Goal: Information Seeking & Learning: Learn about a topic

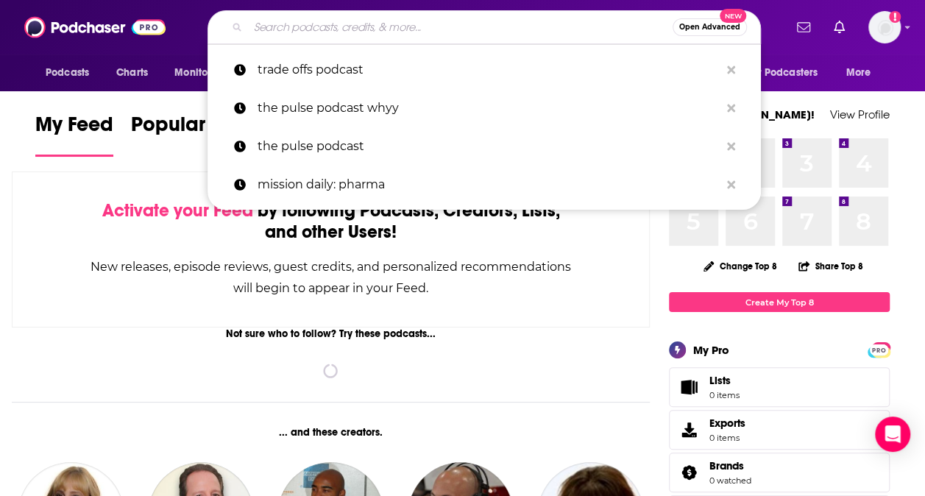
click at [499, 24] on input "Search podcasts, credits, & more..." at bounding box center [460, 27] width 425 height 24
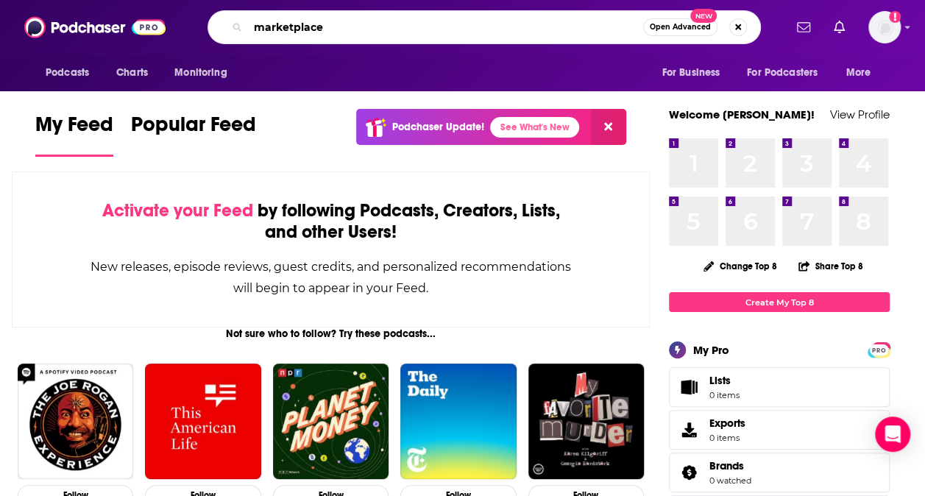
type input "marketplace"
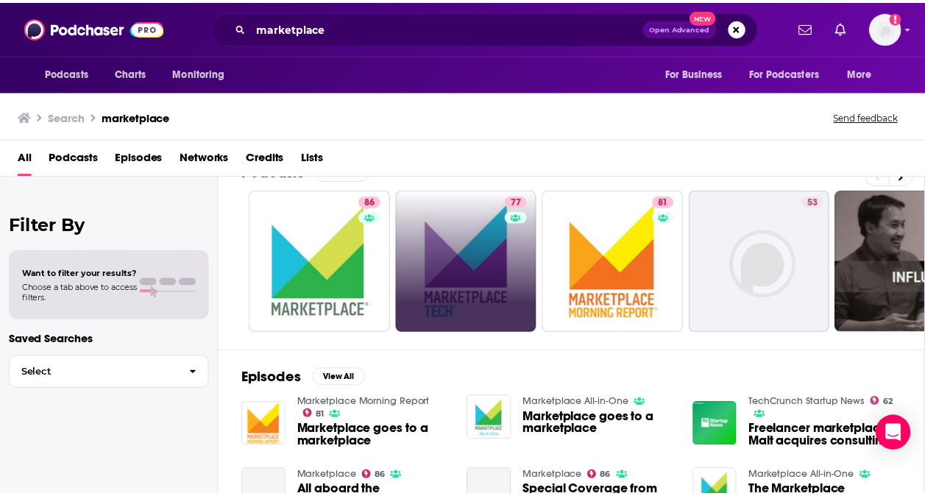
scroll to position [34, 0]
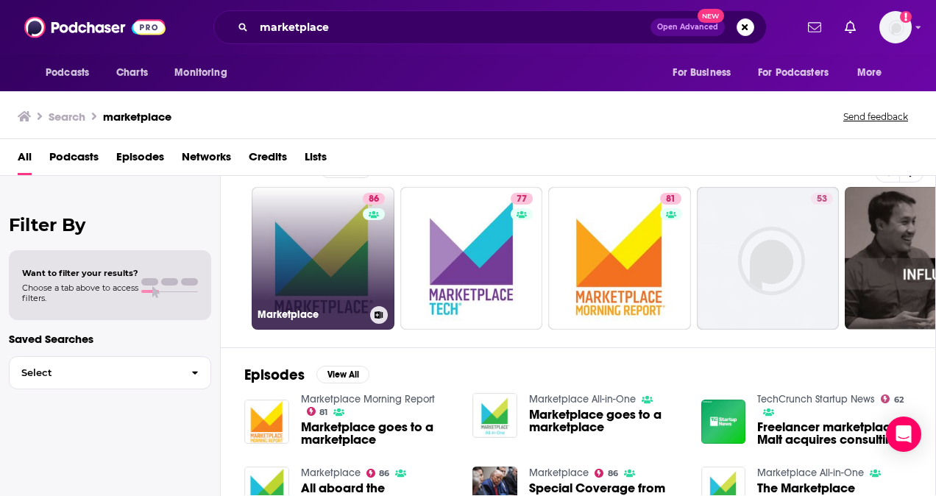
click at [336, 258] on link "86 Marketplace" at bounding box center [323, 258] width 143 height 143
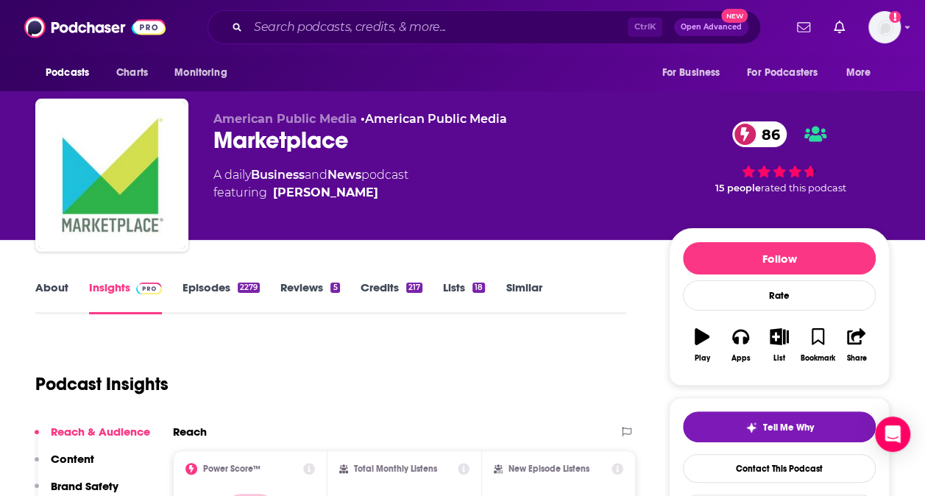
click at [57, 290] on link "About" at bounding box center [51, 297] width 33 height 34
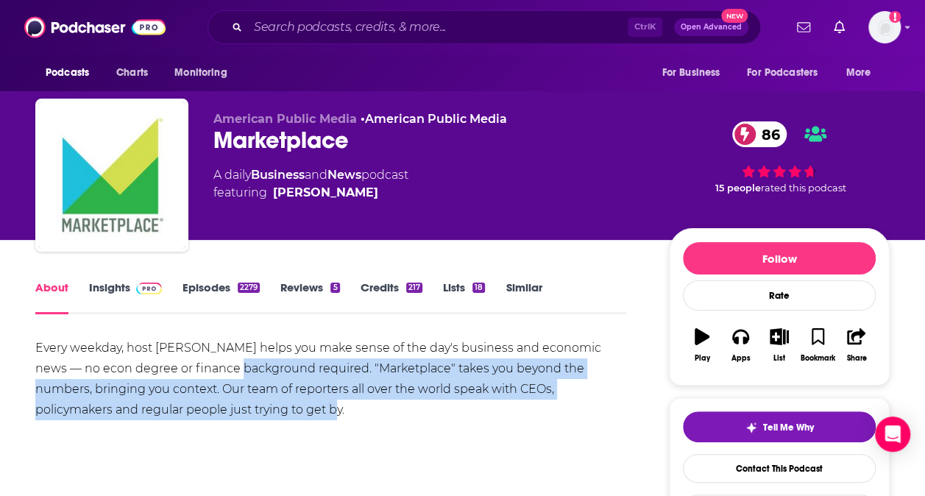
drag, startPoint x: 252, startPoint y: 401, endPoint x: 207, endPoint y: 366, distance: 57.7
click at [207, 366] on div "Every weekday, host Kai Ryssdal helps you make sense of the day's business and …" at bounding box center [330, 379] width 591 height 82
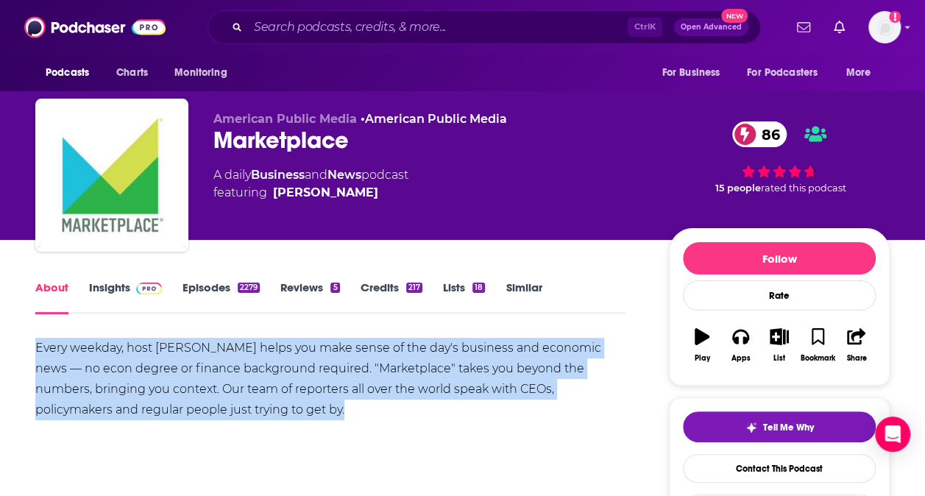
click at [207, 366] on div "Every weekday, host Kai Ryssdal helps you make sense of the day's business and …" at bounding box center [330, 379] width 591 height 82
copy div "Every weekday, host Kai Ryssdal helps you make sense of the day's business and …"
click at [501, 392] on div "Every weekday, host Kai Ryssdal helps you make sense of the day's business and …" at bounding box center [330, 379] width 591 height 82
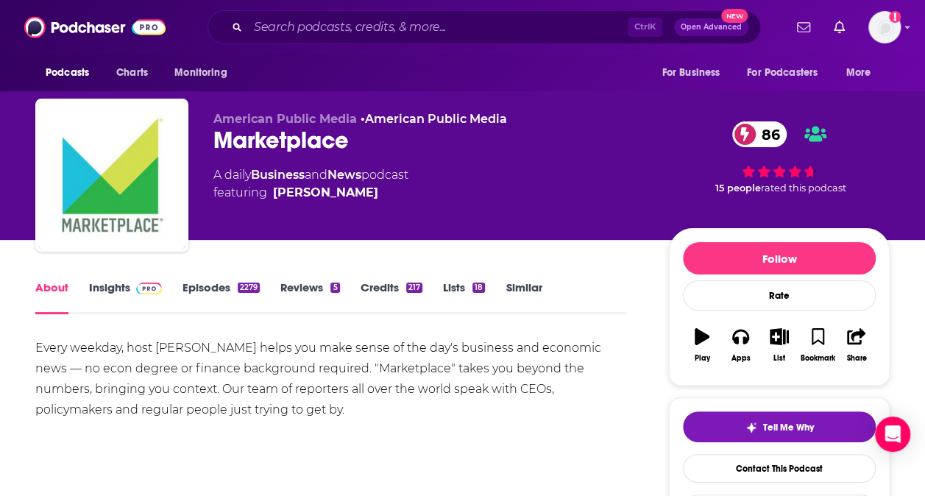
click at [118, 283] on link "Insights" at bounding box center [125, 297] width 73 height 34
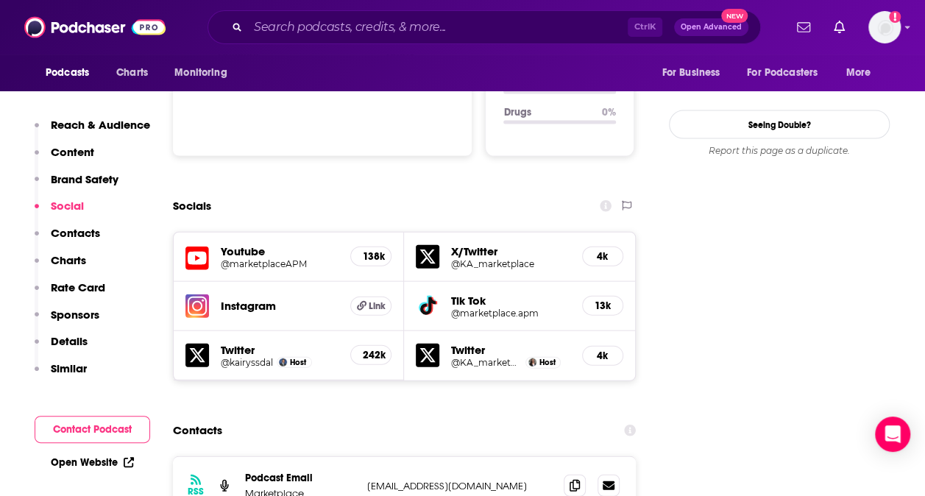
scroll to position [1556, 0]
click at [70, 369] on p "Similar" at bounding box center [69, 368] width 36 height 14
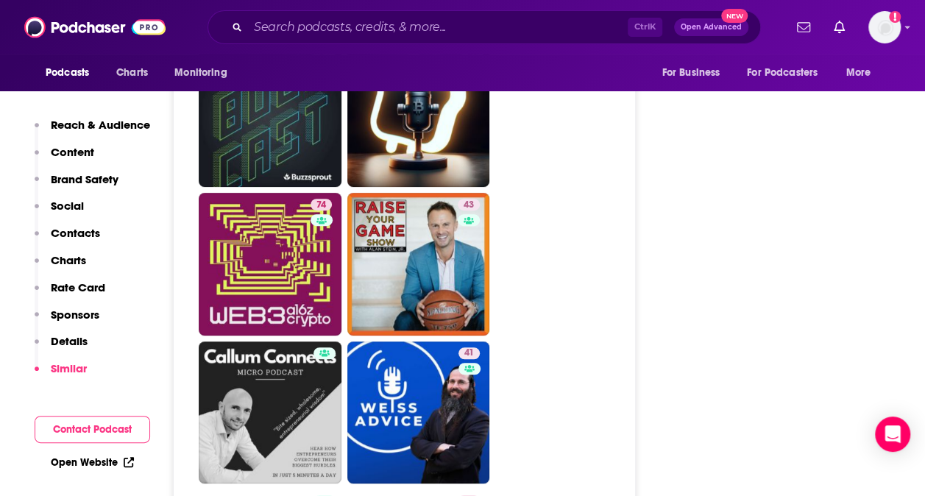
scroll to position [5815, 0]
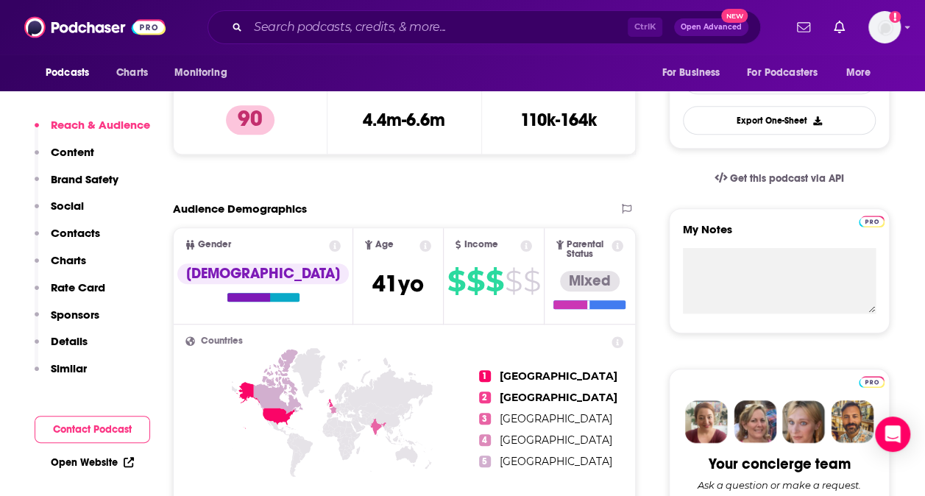
scroll to position [403, 0]
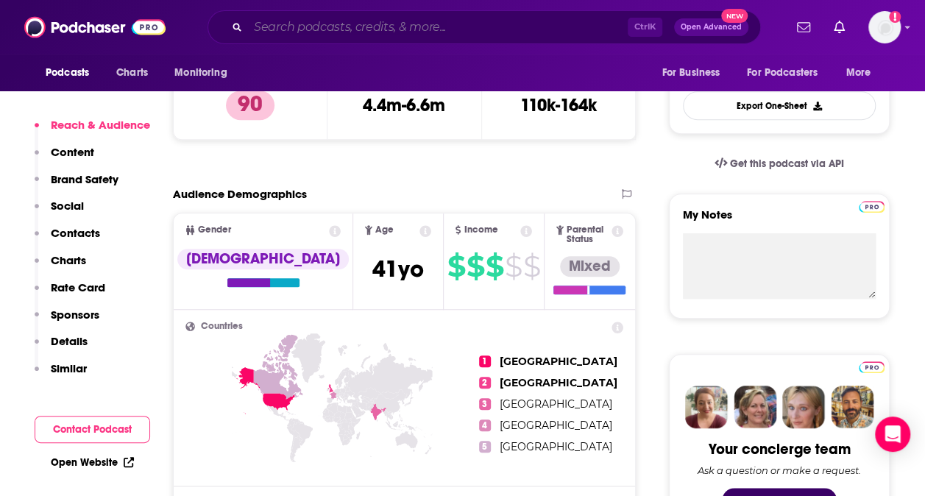
click at [380, 31] on input "Search podcasts, credits, & more..." at bounding box center [438, 27] width 380 height 24
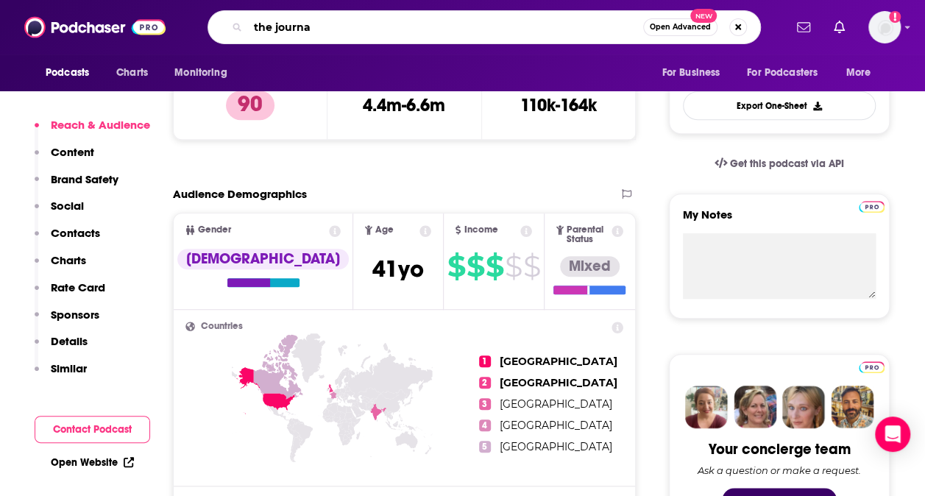
type input "the journal"
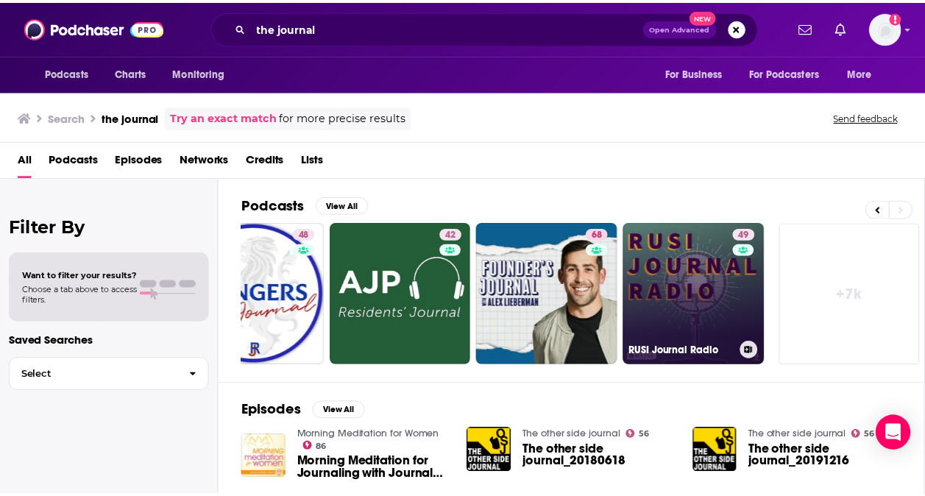
scroll to position [465, 0]
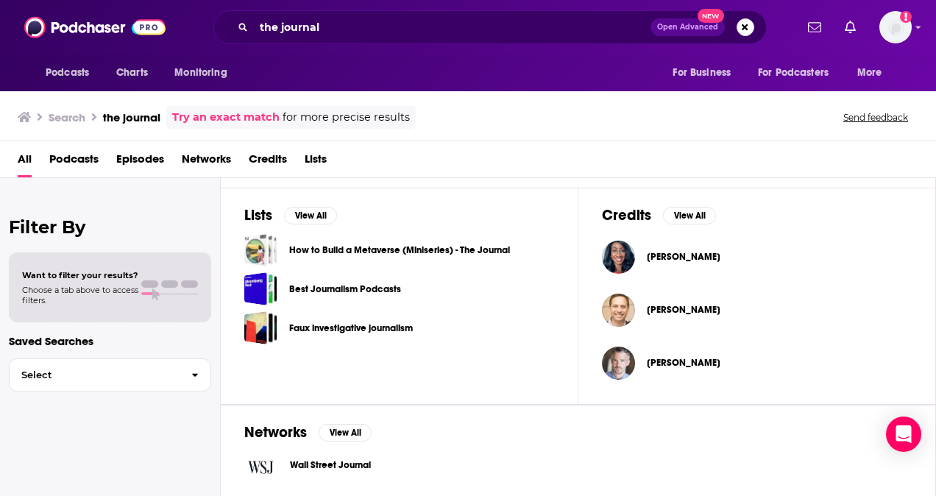
click at [330, 461] on span "Wall Street Journal" at bounding box center [330, 465] width 81 height 12
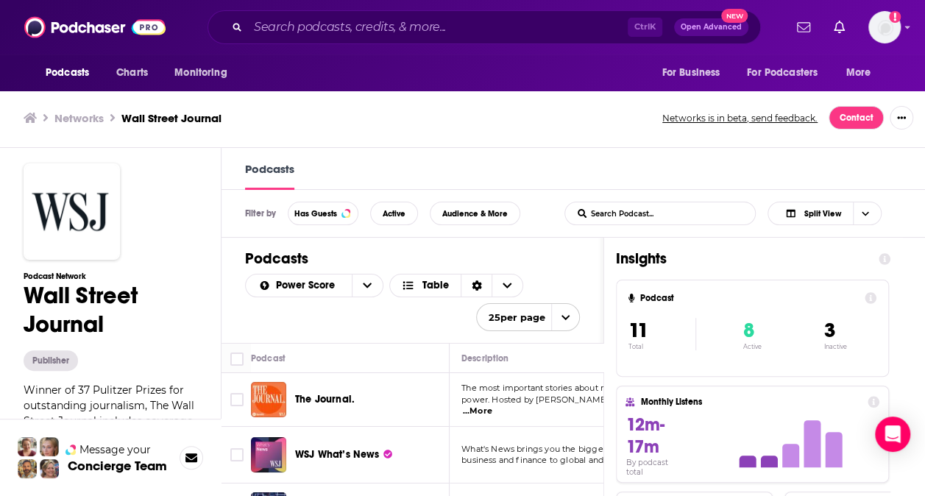
click at [325, 400] on div "Podcasts Charts Monitoring Ctrl K Open Advanced New For Business For Podcasters…" at bounding box center [462, 248] width 925 height 497
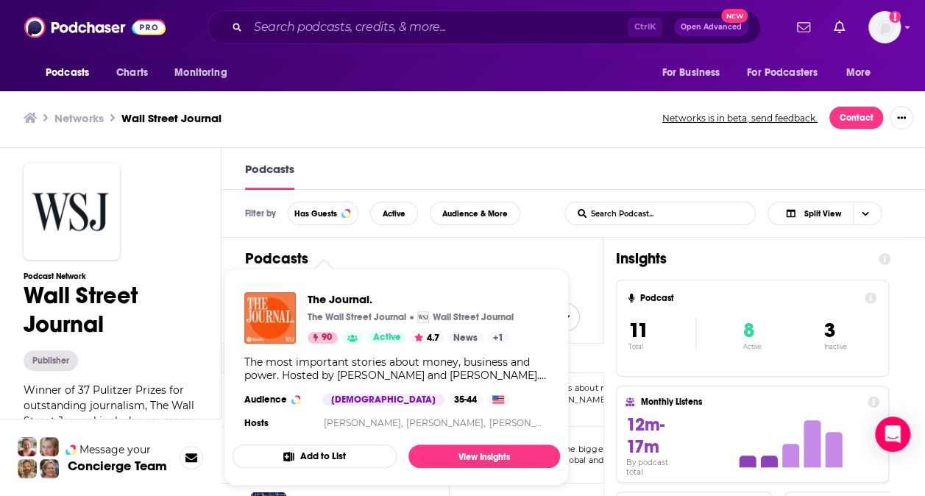
click at [316, 396] on div "Podcasts Charts Monitoring Ctrl K Open Advanced New For Business For Podcasters…" at bounding box center [462, 248] width 925 height 497
drag, startPoint x: 487, startPoint y: 453, endPoint x: 461, endPoint y: 453, distance: 25.8
click at [461, 453] on link "View Insights" at bounding box center [484, 456] width 152 height 24
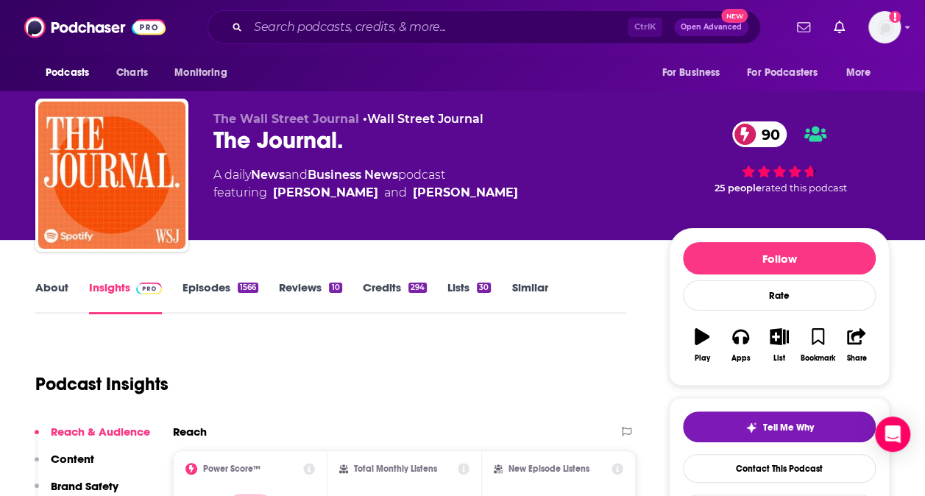
click at [461, 453] on div "Total Monthly Listens 4.4m-6.6m" at bounding box center [404, 496] width 155 height 93
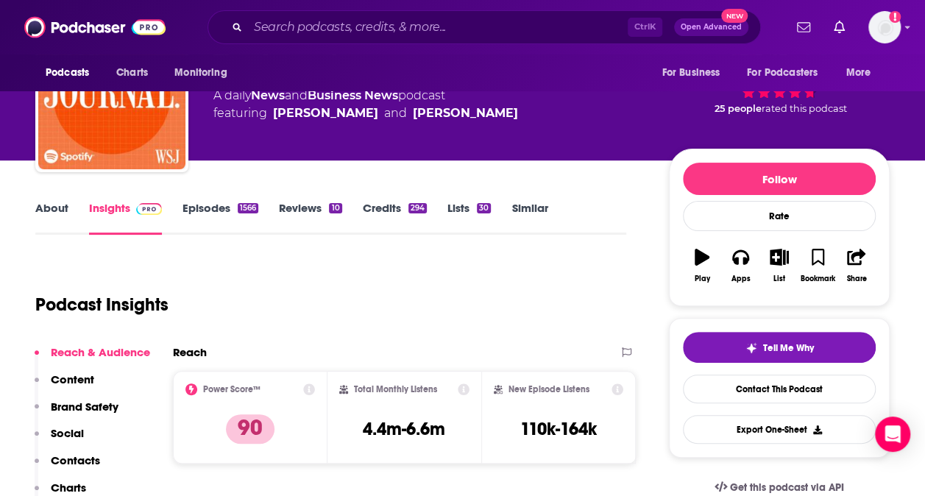
scroll to position [80, 0]
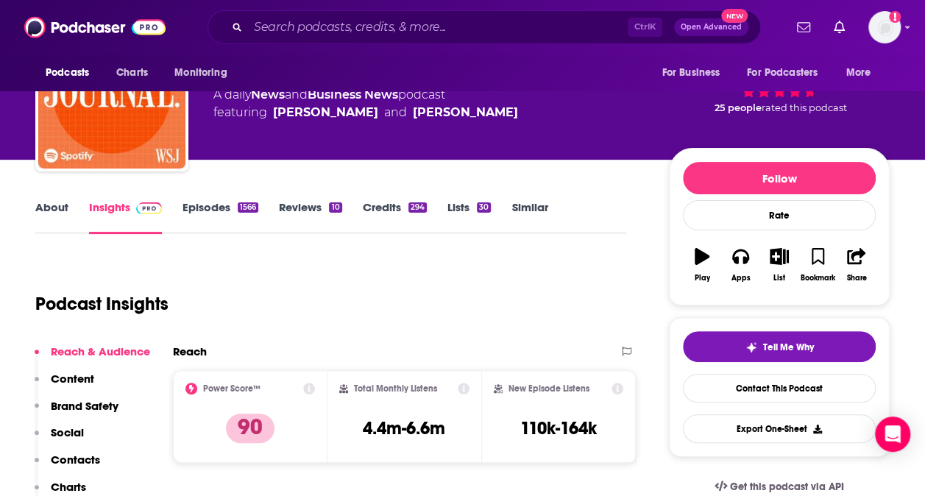
click at [59, 214] on link "About" at bounding box center [51, 217] width 33 height 34
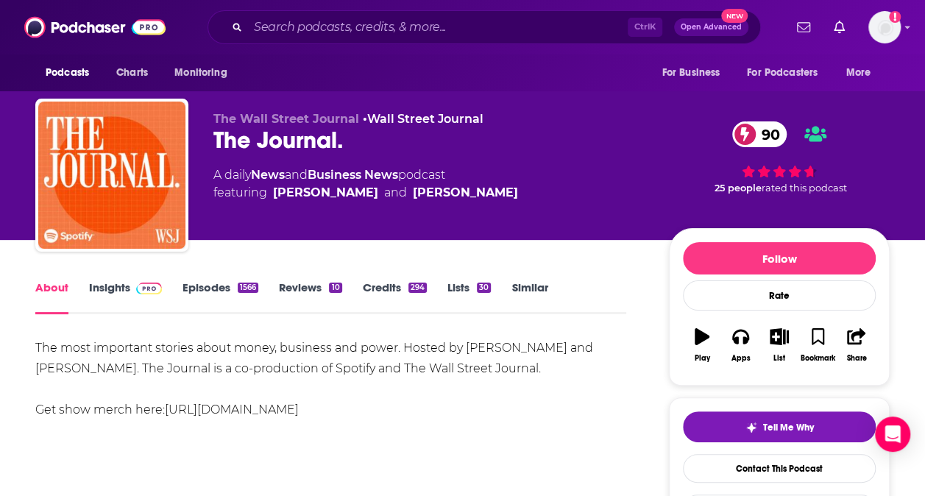
click at [478, 340] on div "The most important stories about money, business and power. Hosted by Ryan Knut…" at bounding box center [330, 379] width 591 height 82
click at [136, 287] on img at bounding box center [149, 289] width 26 height 12
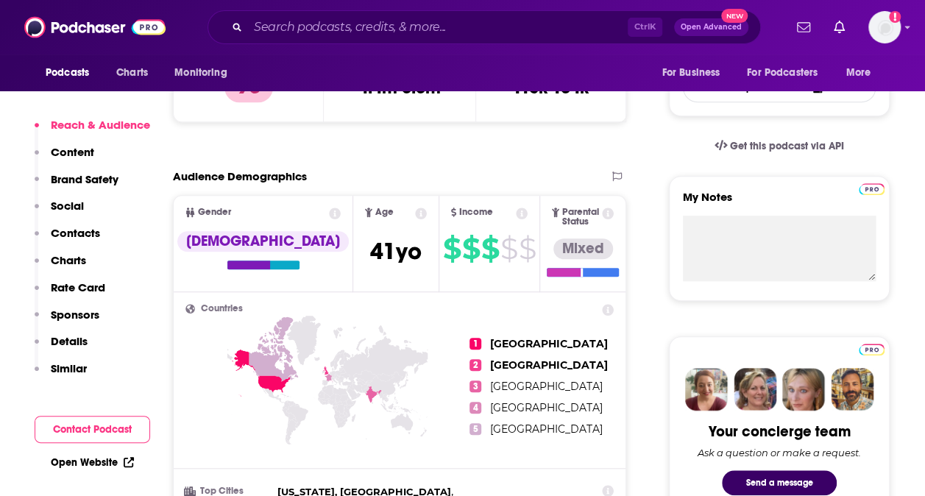
click at [78, 366] on p "Similar" at bounding box center [69, 368] width 36 height 14
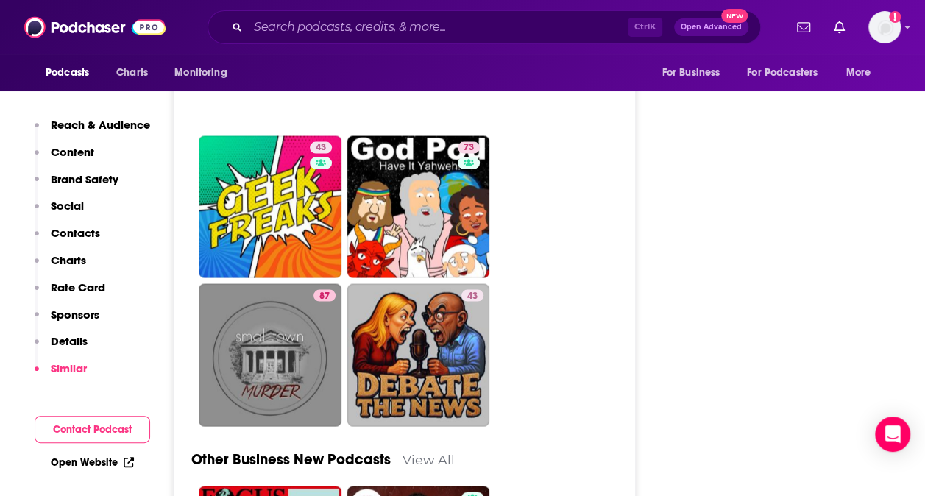
scroll to position [6914, 0]
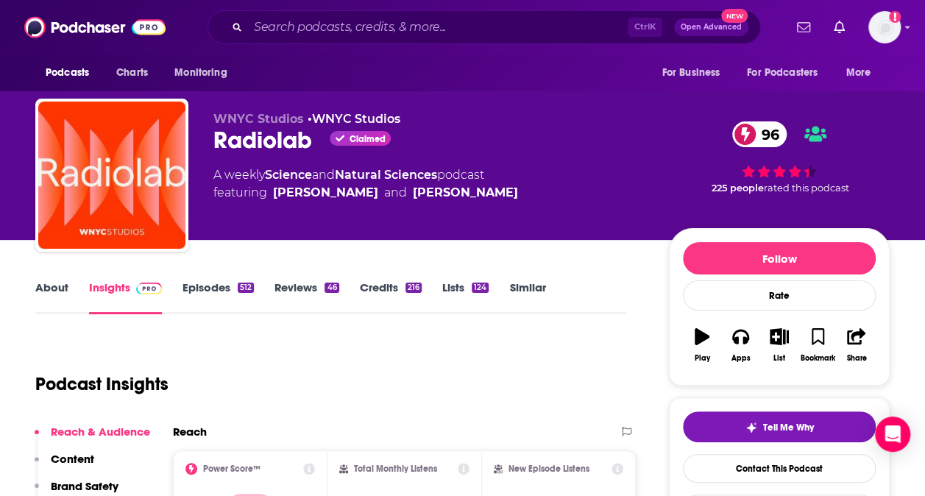
click at [44, 292] on link "About" at bounding box center [51, 297] width 33 height 34
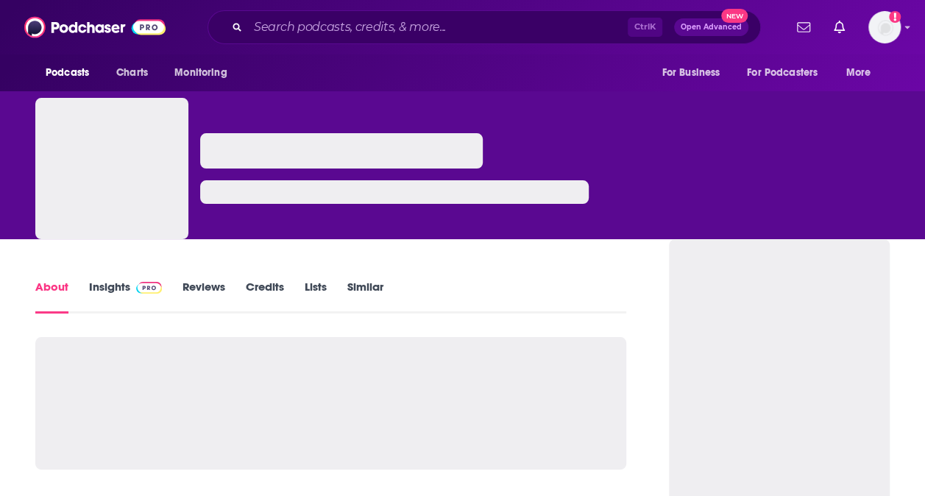
click at [116, 288] on link "Insights" at bounding box center [125, 297] width 73 height 34
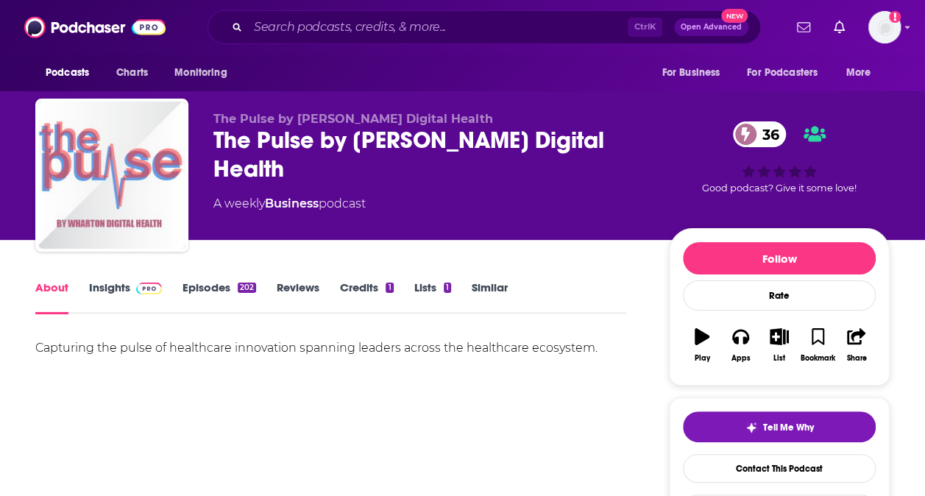
click at [108, 304] on link "Insights" at bounding box center [125, 297] width 73 height 34
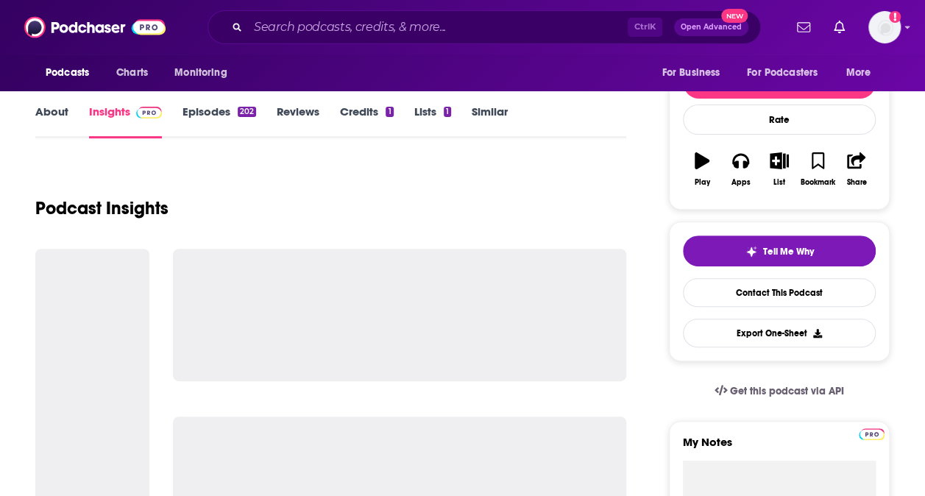
scroll to position [180, 0]
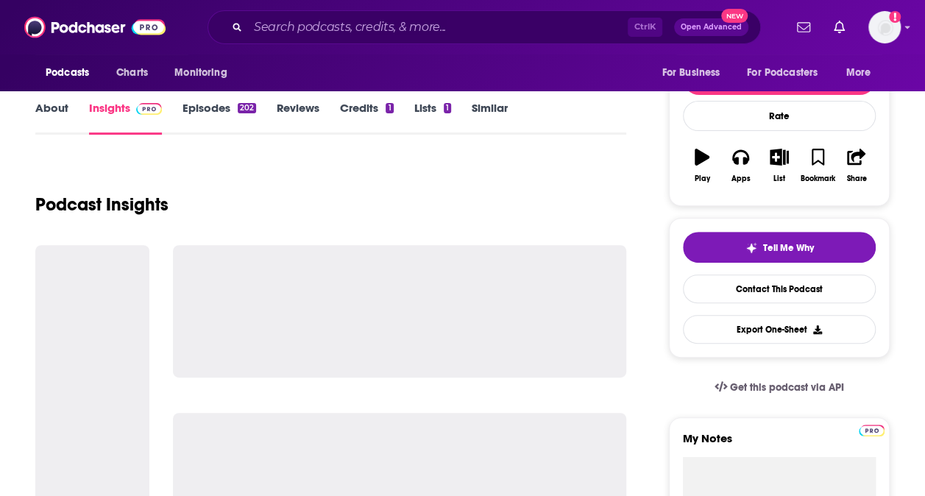
click at [57, 110] on link "About" at bounding box center [51, 118] width 33 height 34
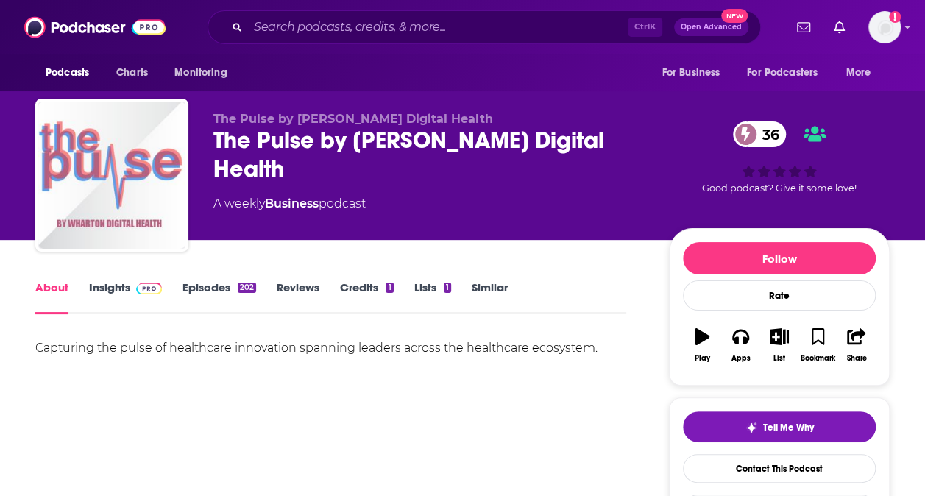
click at [101, 282] on link "Insights" at bounding box center [125, 297] width 73 height 34
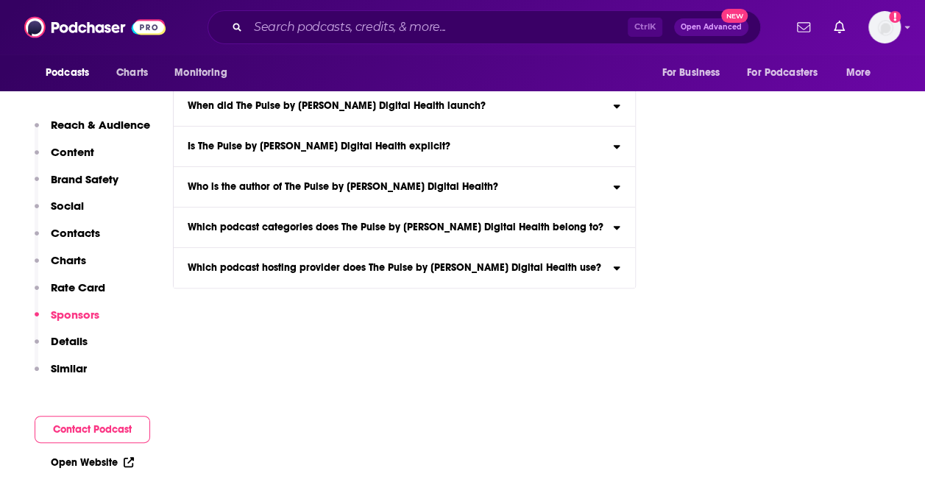
scroll to position [3138, 0]
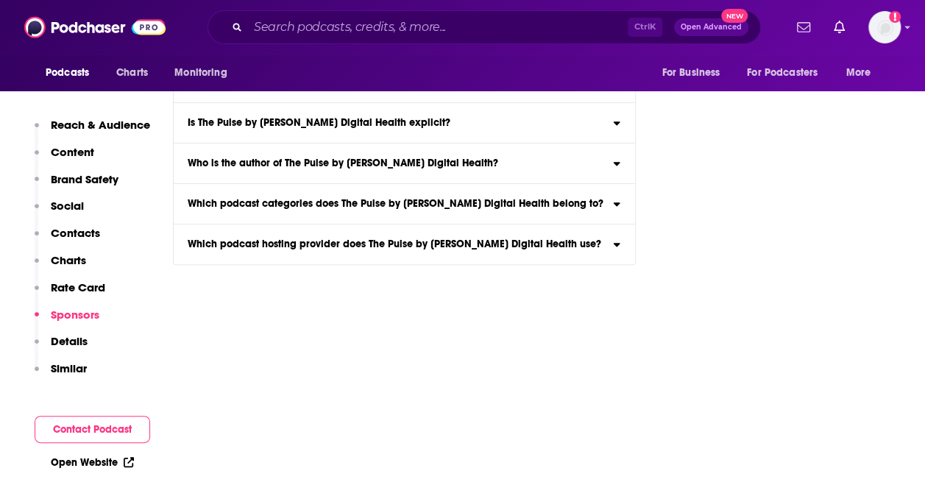
click at [60, 367] on p "Similar" at bounding box center [69, 368] width 36 height 14
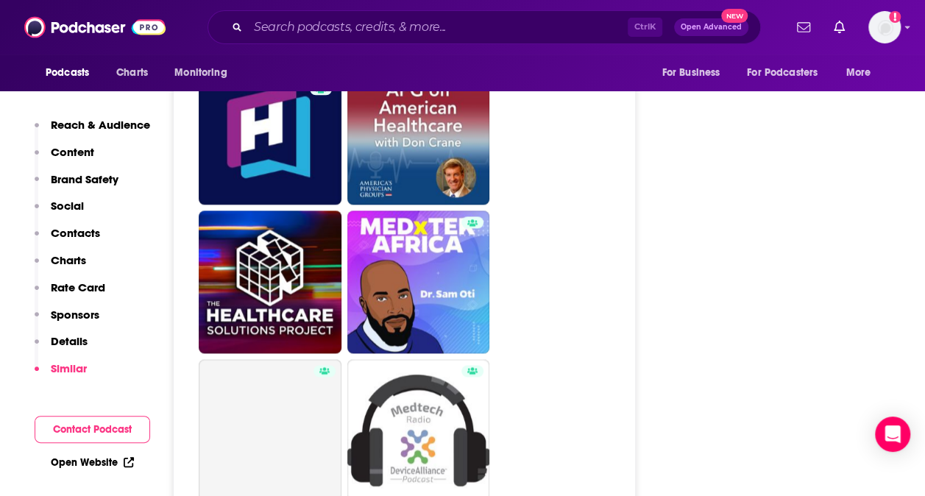
scroll to position [3720, 0]
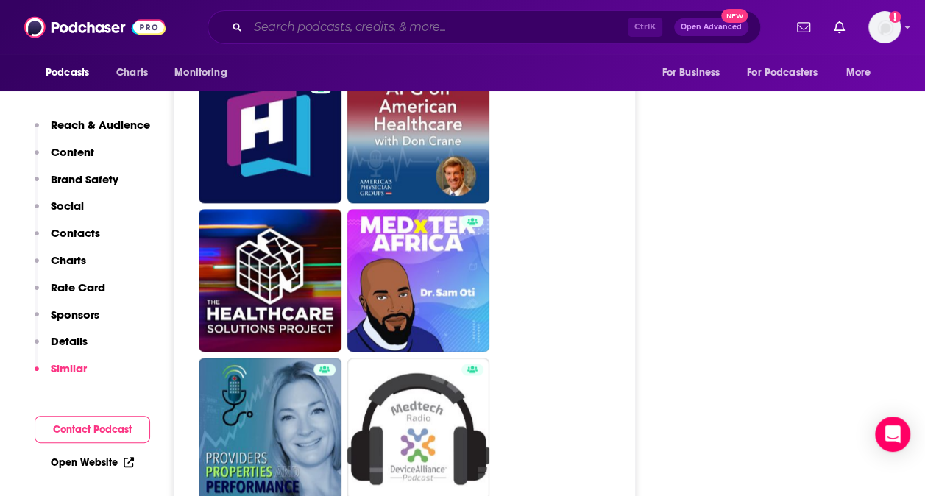
click at [341, 29] on input "Search podcasts, credits, & more..." at bounding box center [438, 27] width 380 height 24
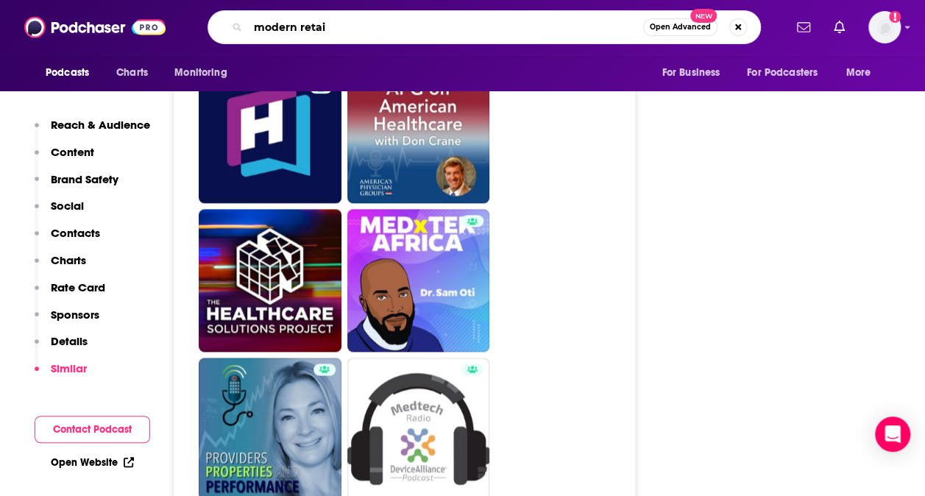
type input "modern retail"
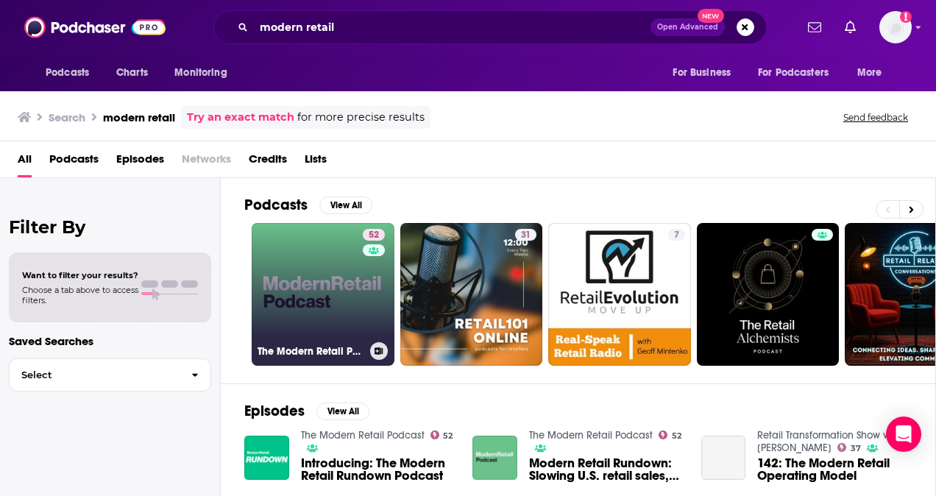
click at [307, 288] on link "52 The Modern Retail Podcast" at bounding box center [323, 294] width 143 height 143
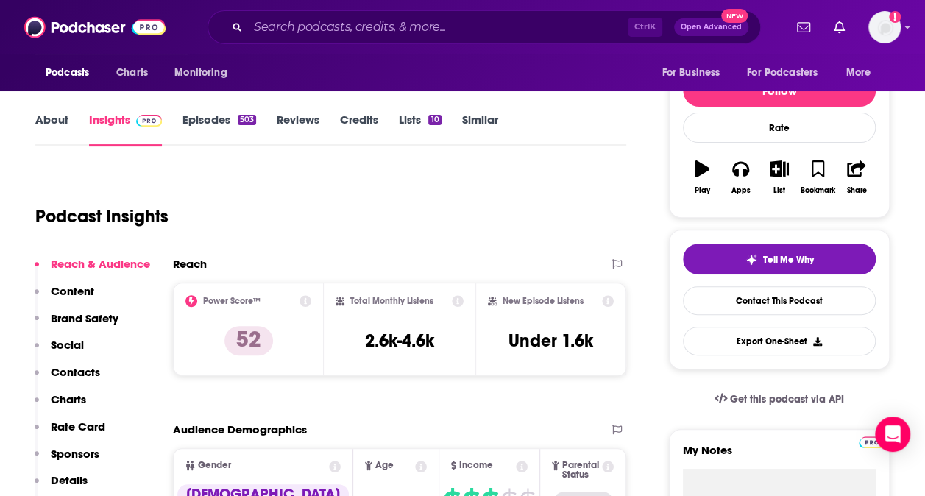
scroll to position [171, 0]
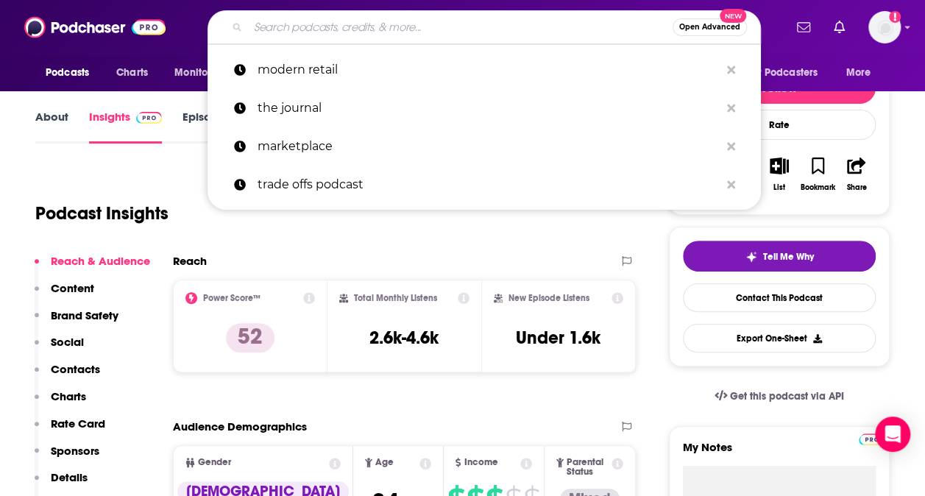
click at [352, 27] on input "Search podcasts, credits, & more..." at bounding box center [460, 27] width 425 height 24
paste input "The Business of Healthcare Podcast"
type input "The Business of Healthcare Podcast"
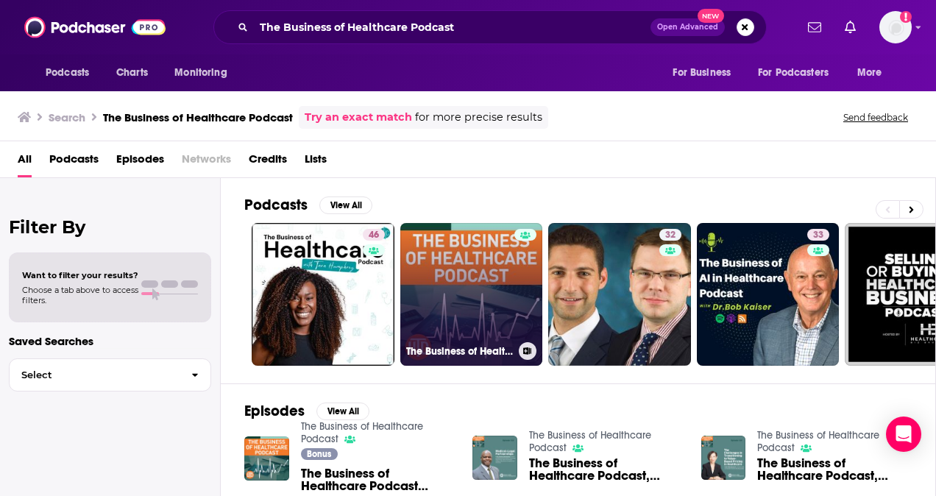
click at [444, 278] on link "The Business of Healthcare Podcast" at bounding box center [471, 294] width 143 height 143
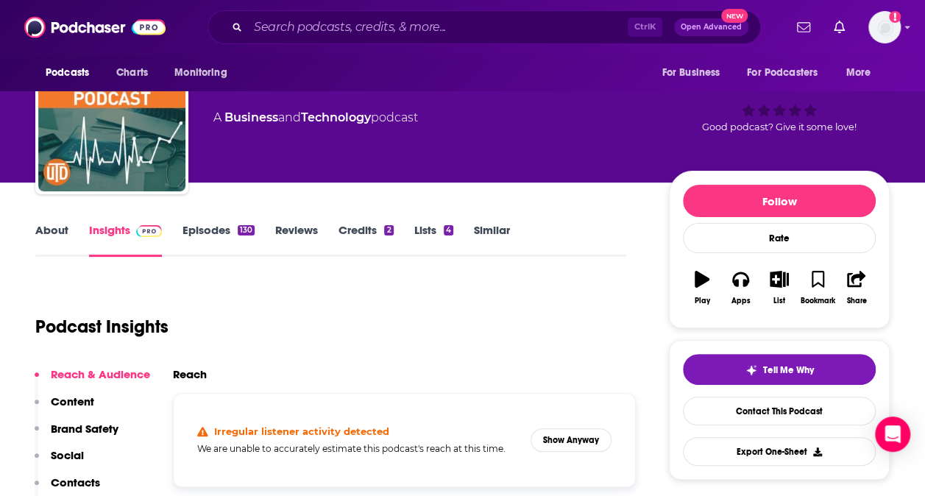
scroll to position [62, 0]
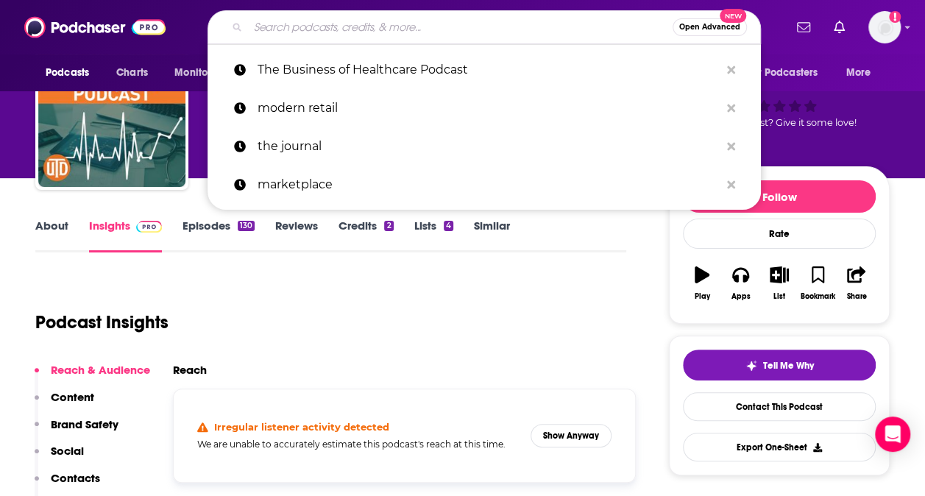
click at [331, 27] on input "Search podcasts, credits, & more..." at bounding box center [460, 27] width 425 height 24
paste input "Healthcare Happiness"
type input "Healthcare Happiness"
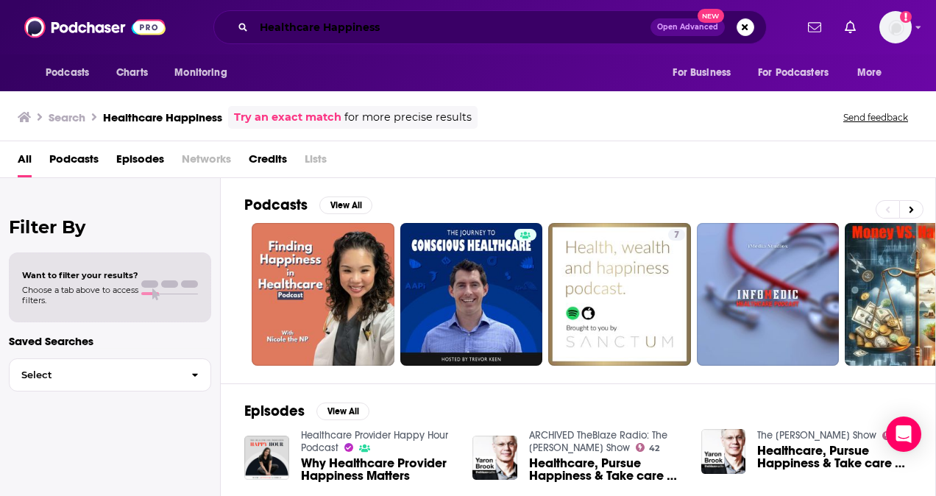
click at [339, 28] on input "Healthcare Happiness" at bounding box center [452, 27] width 397 height 24
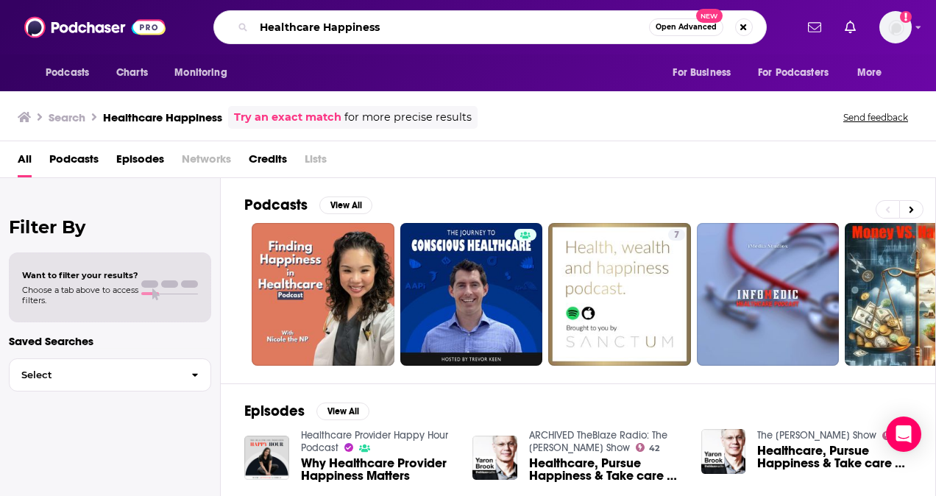
click at [339, 28] on input "Healthcare Happiness" at bounding box center [451, 27] width 395 height 24
paste input "Digital Health Today"
type input "Digital Health Today"
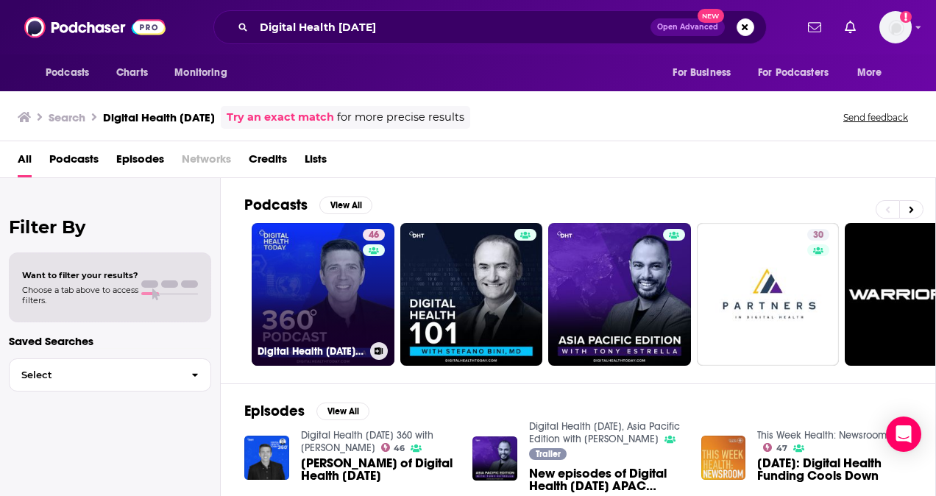
click at [330, 268] on link "46 Digital Health Today 360 with Dan Kendall" at bounding box center [323, 294] width 143 height 143
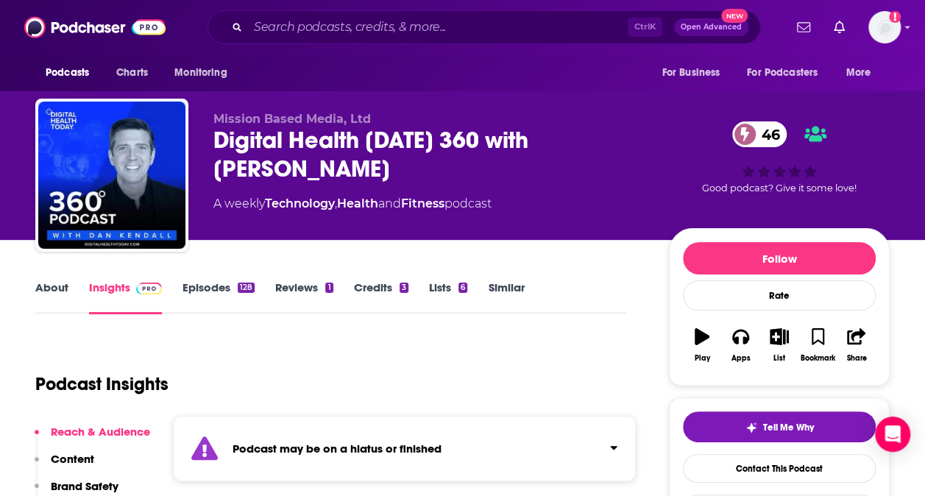
click at [58, 290] on link "About" at bounding box center [51, 297] width 33 height 34
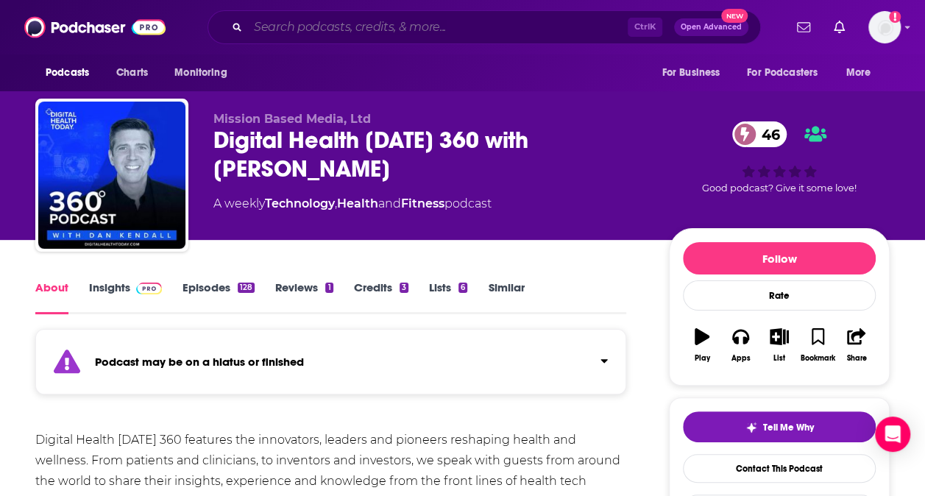
click at [353, 28] on input "Search podcasts, credits, & more..." at bounding box center [438, 27] width 380 height 24
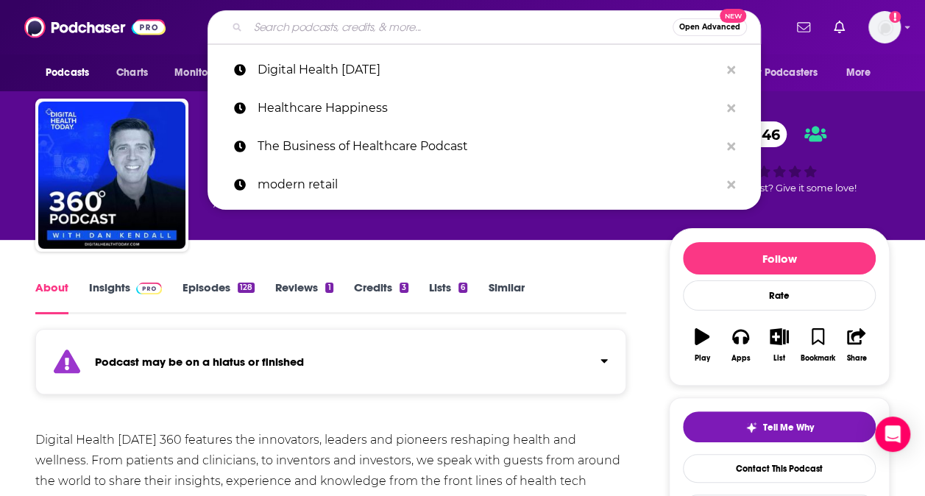
paste input "1. The Heart of Healthcare"
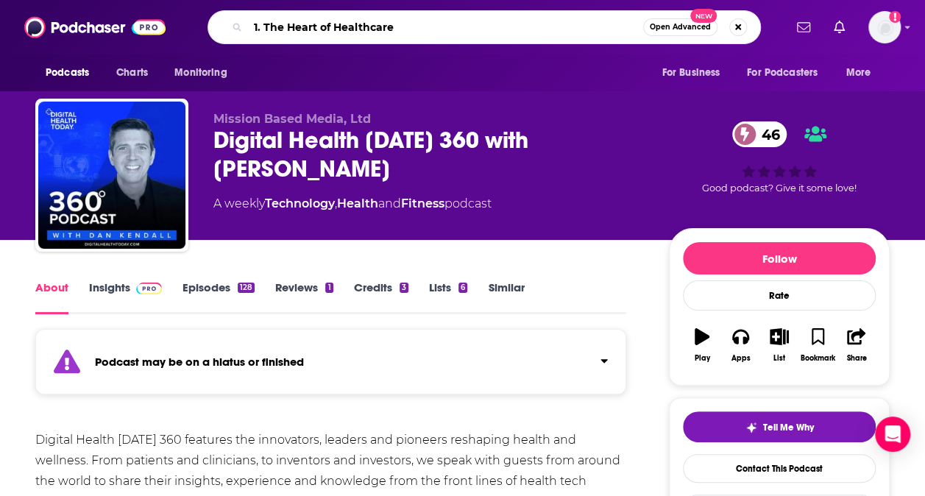
click at [265, 26] on input "1. The Heart of Healthcare" at bounding box center [445, 27] width 395 height 24
type input "The Heart of Healthcare"
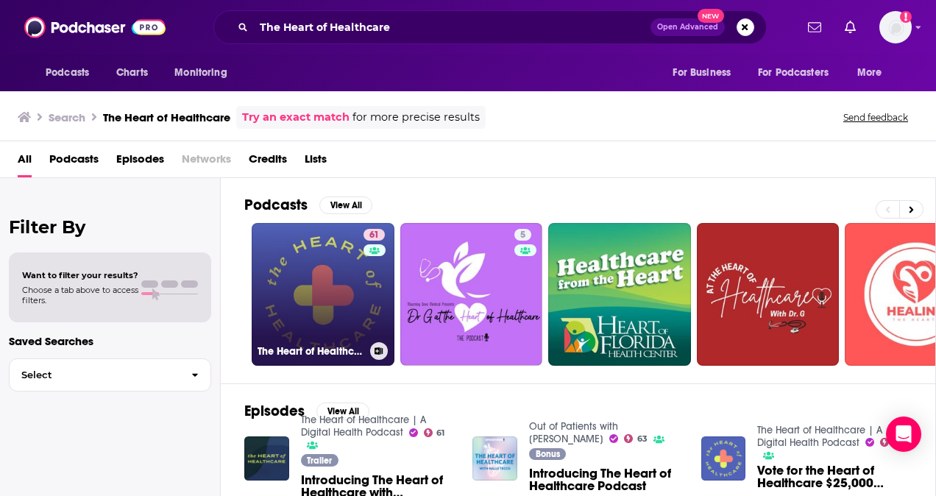
click at [352, 299] on link "61 The Heart of Healthcare | A Digital Health Podcast" at bounding box center [323, 294] width 143 height 143
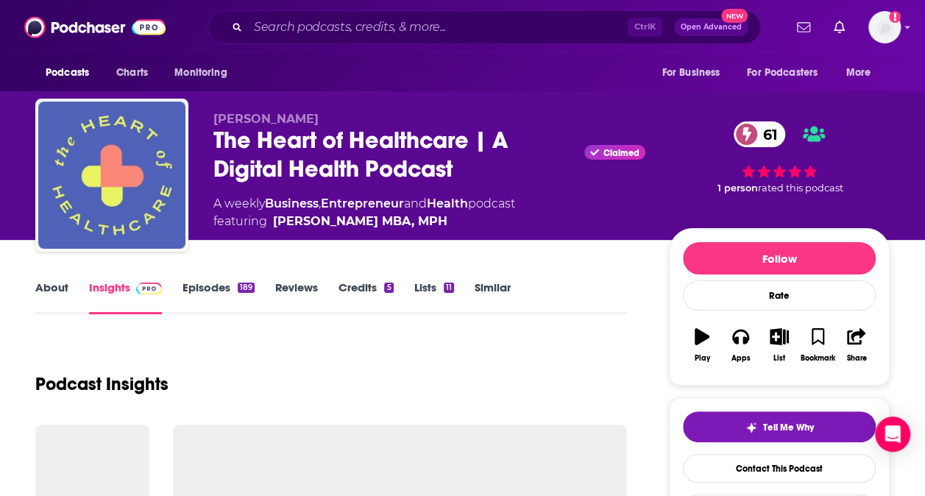
click at [442, 348] on div "Podcast Insights" at bounding box center [330, 375] width 591 height 75
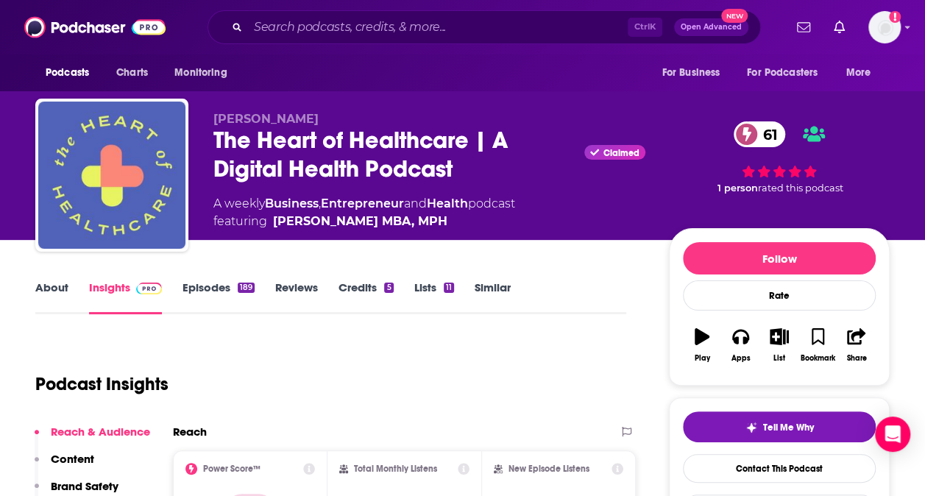
click at [60, 290] on link "About" at bounding box center [51, 297] width 33 height 34
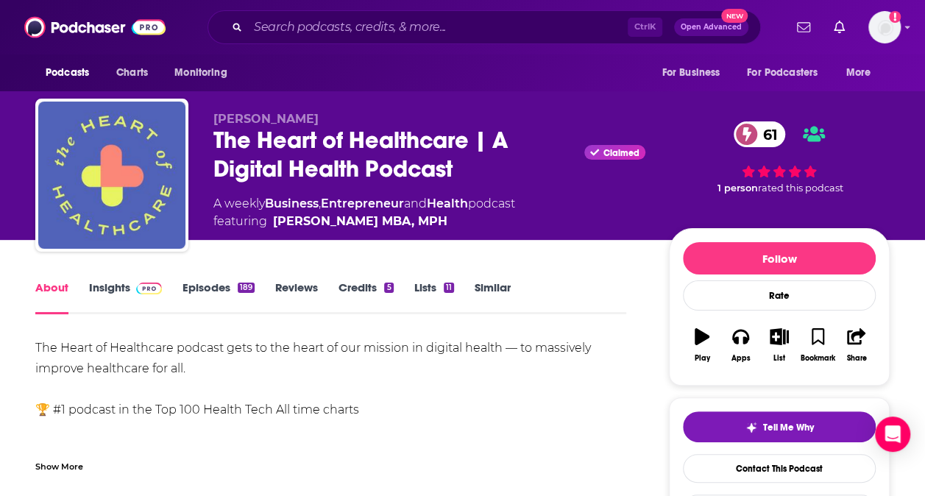
click at [370, 141] on div "The Heart of Healthcare | A Digital Health Podcast Claimed 61" at bounding box center [429, 154] width 432 height 57
drag, startPoint x: 370, startPoint y: 141, endPoint x: 440, endPoint y: 144, distance: 70.0
click at [440, 144] on div "The Heart of Healthcare | A Digital Health Podcast Claimed 61" at bounding box center [429, 154] width 432 height 57
click at [453, 142] on div "The Heart of Healthcare | A Digital Health Podcast Claimed 61" at bounding box center [429, 154] width 432 height 57
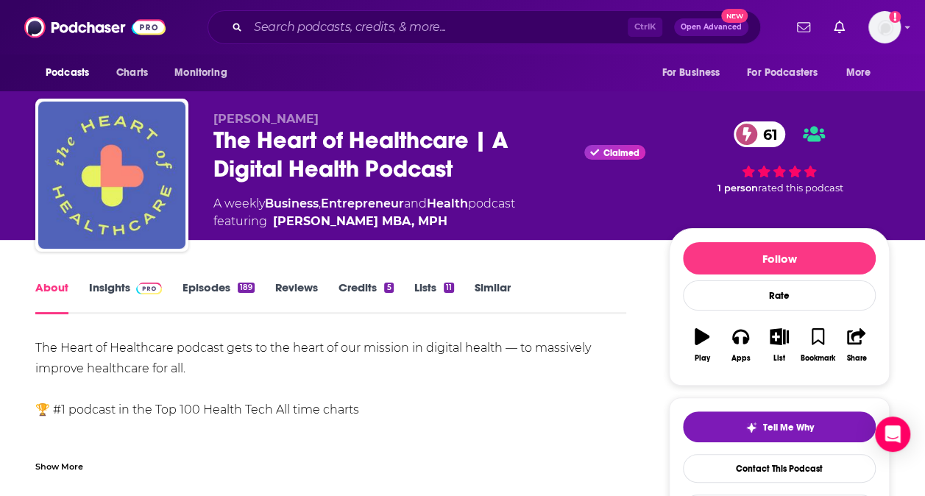
click at [119, 286] on link "Insights" at bounding box center [125, 297] width 73 height 34
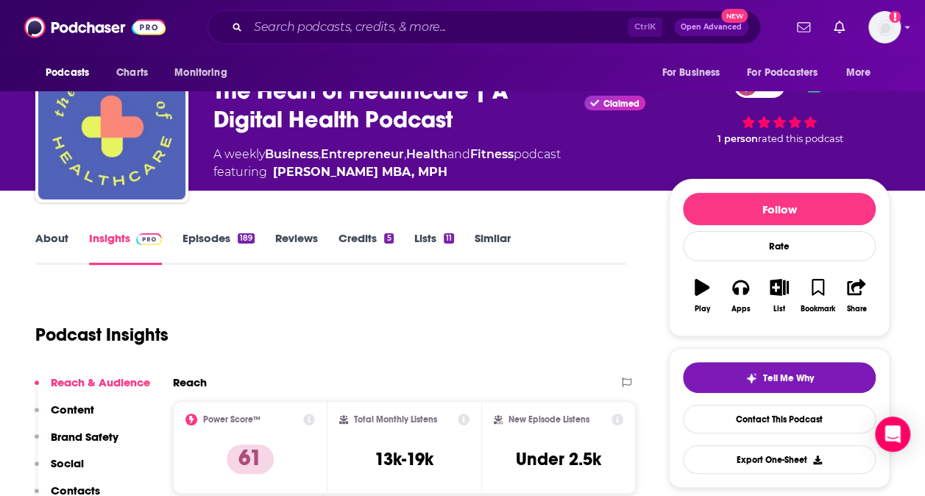
scroll to position [50, 0]
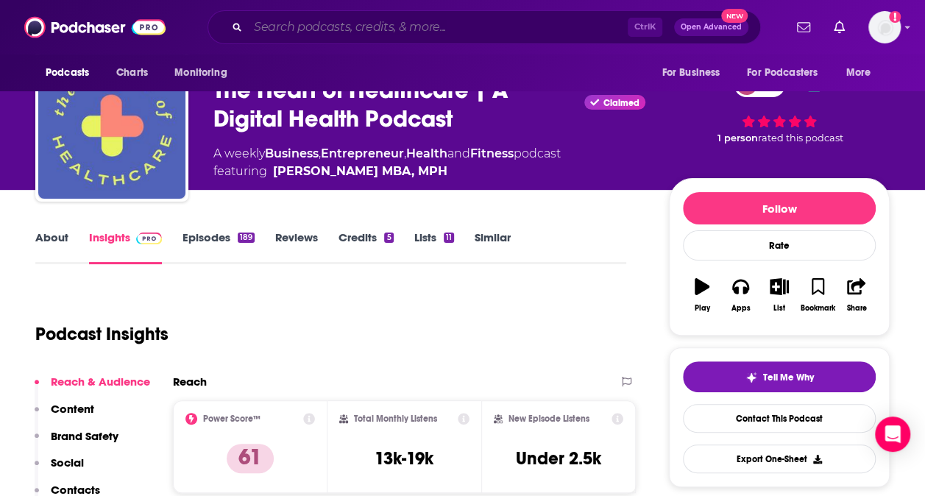
click at [372, 25] on input "Search podcasts, credits, & more..." at bounding box center [438, 27] width 380 height 24
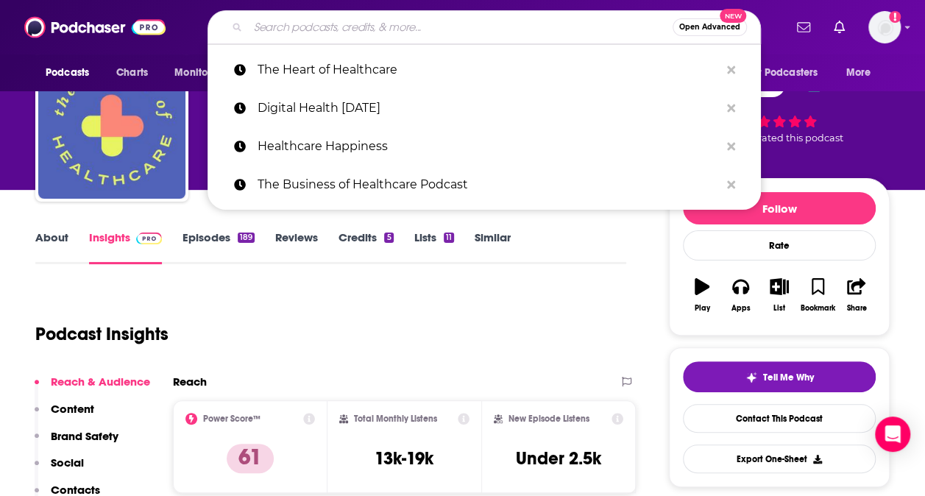
paste input "CareTalk"
type input "CareTalk"
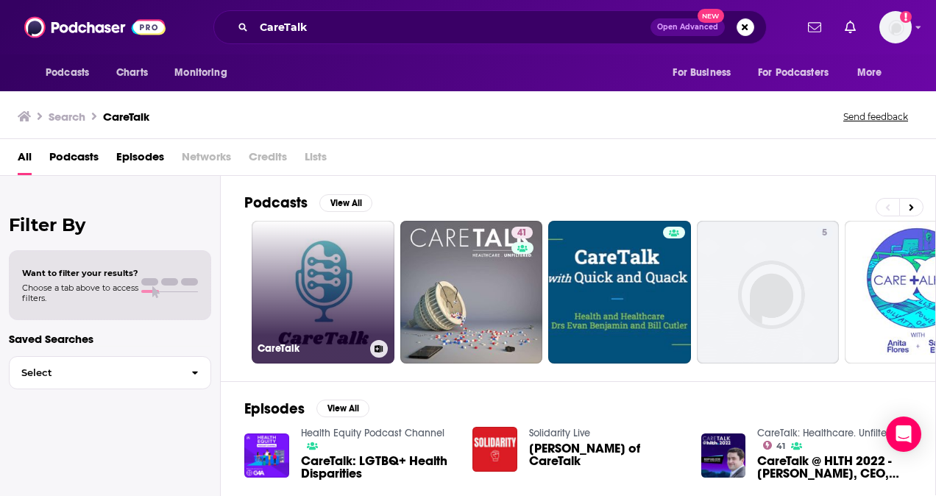
click at [336, 278] on link "CareTalk" at bounding box center [323, 292] width 143 height 143
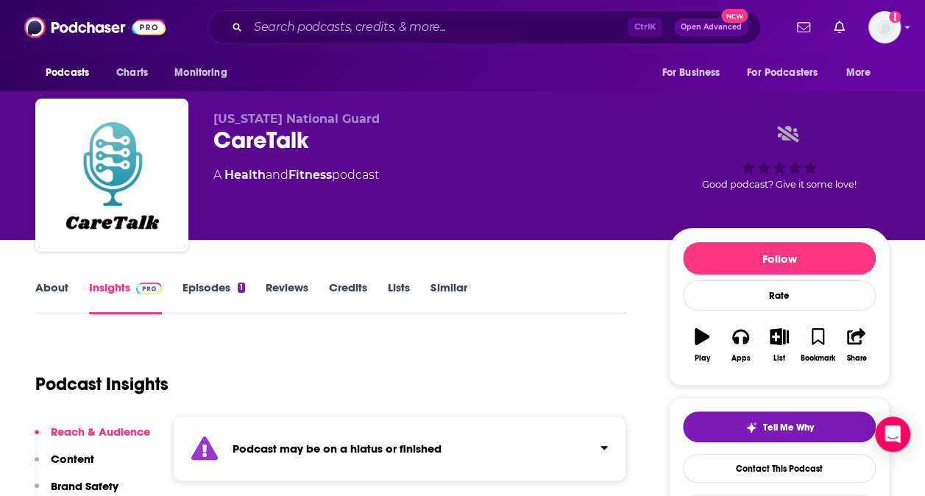
click at [336, 15] on div "Ctrl K Open Advanced New" at bounding box center [484, 27] width 553 height 34
click at [346, 30] on input "Search podcasts, credits, & more..." at bounding box center [438, 27] width 380 height 24
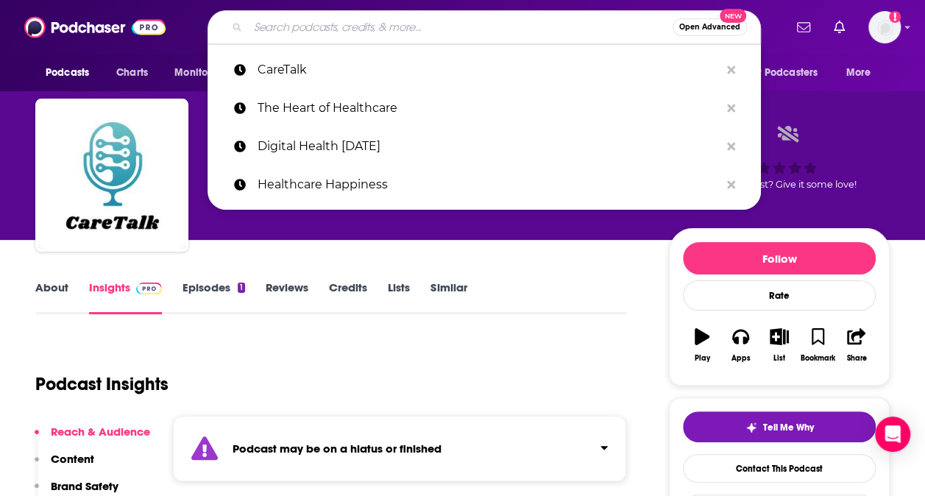
paste input "Faces of Digital Health"
type input "Faces of Digital Health"
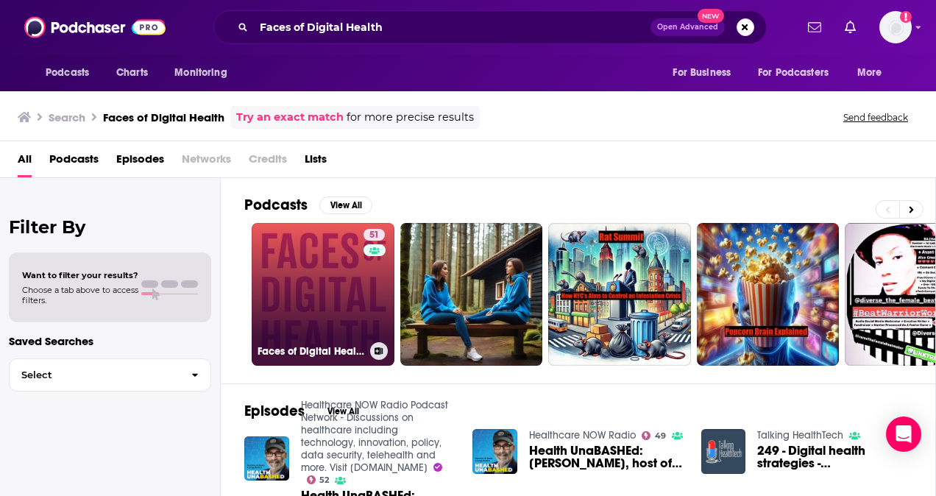
click at [282, 286] on link "51 Faces of Digital Health" at bounding box center [323, 294] width 143 height 143
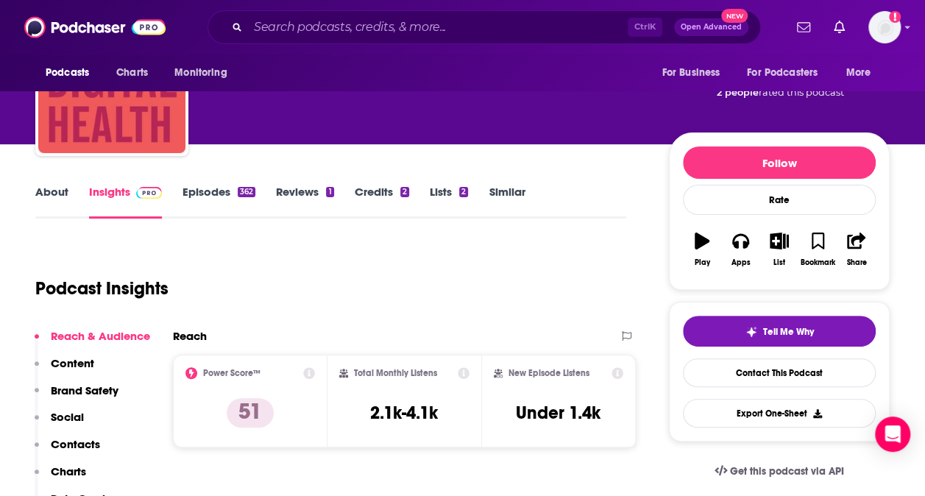
scroll to position [102, 0]
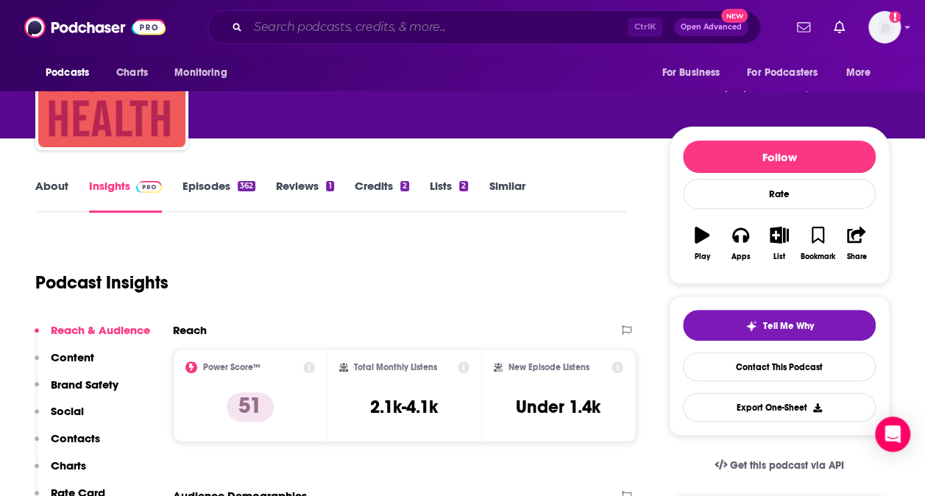
click at [406, 29] on input "Search podcasts, credits, & more..." at bounding box center [438, 27] width 380 height 24
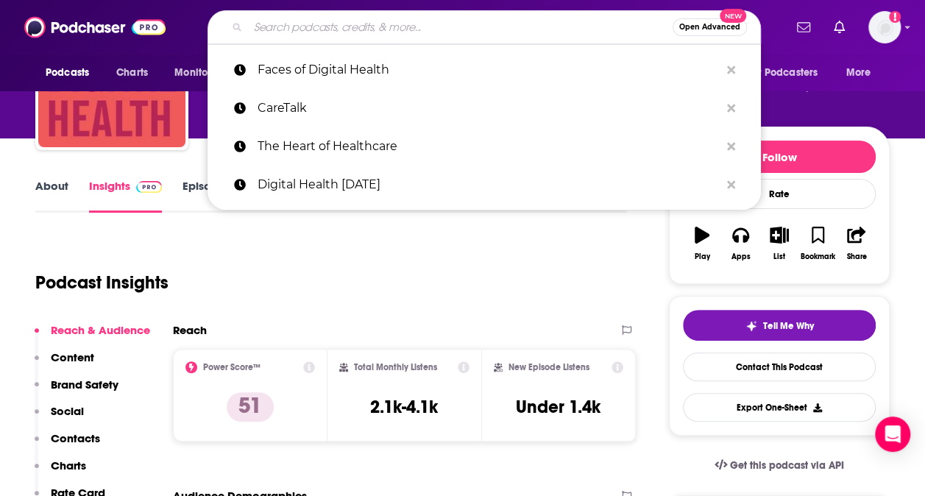
paste input "Creating a New Healthcare"
type input "Creating a New Healthcare"
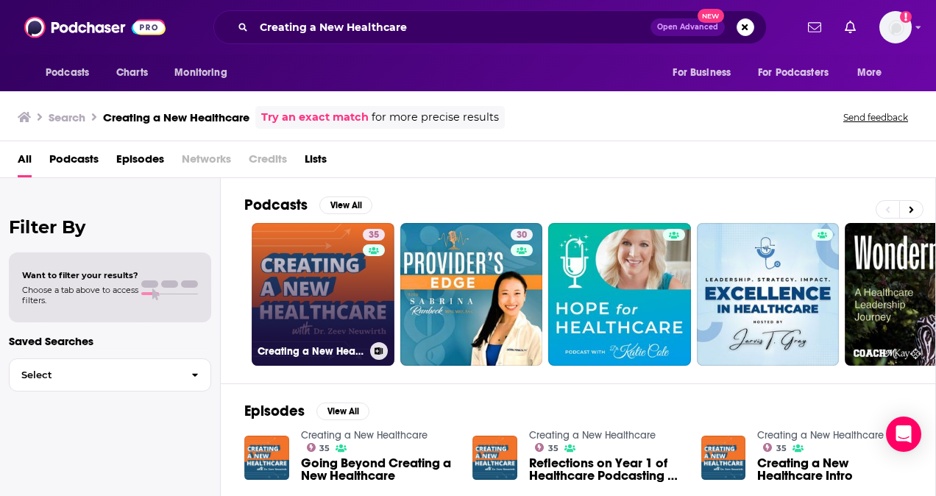
click at [330, 290] on link "35 Creating a New Healthcare" at bounding box center [323, 294] width 143 height 143
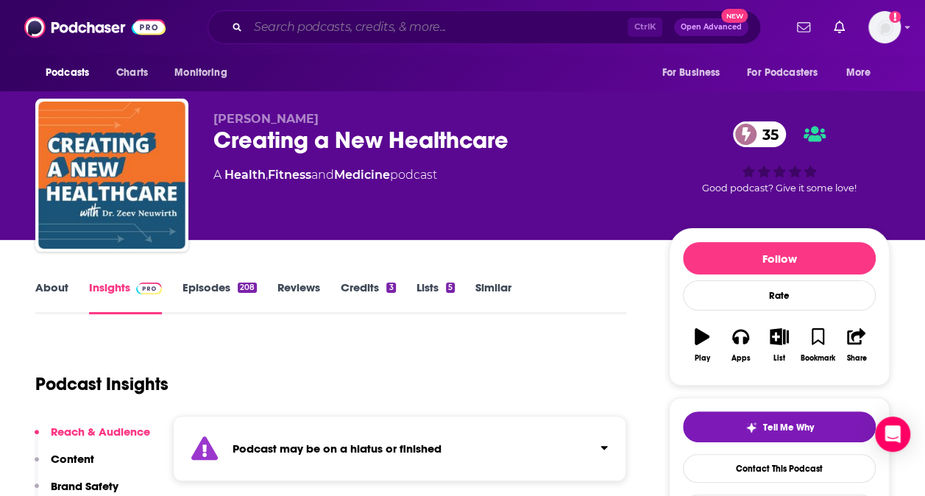
click at [331, 22] on input "Search podcasts, credits, & more..." at bounding box center [438, 27] width 380 height 24
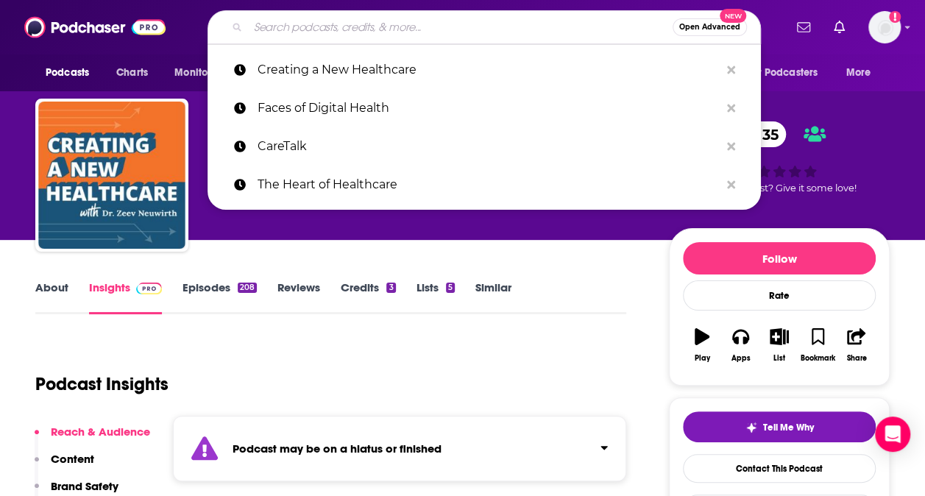
paste input "HLTH Forward Podcast"
type input "HLTH Forward Podcast"
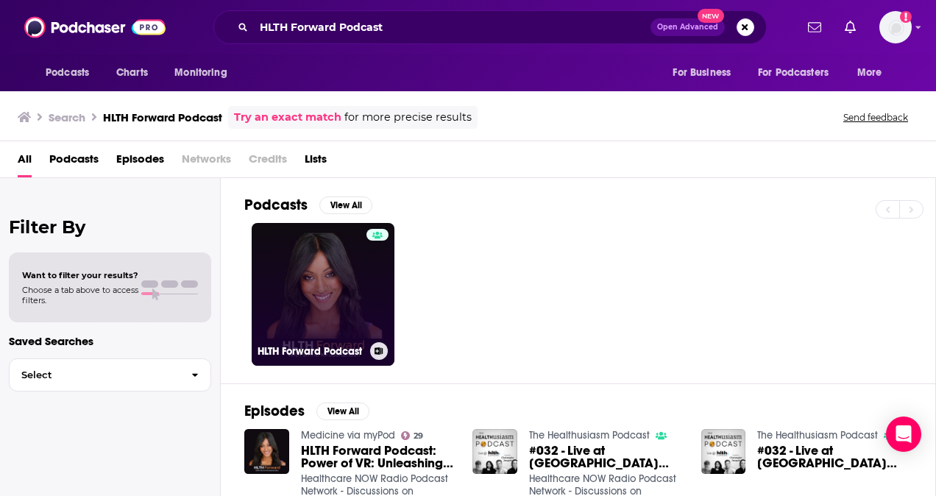
click at [344, 316] on link "HLTH Forward Podcast" at bounding box center [323, 294] width 143 height 143
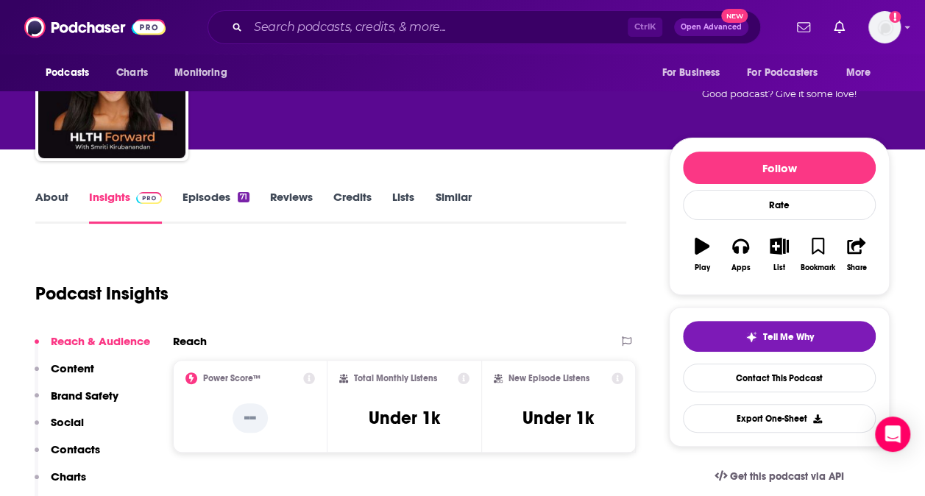
scroll to position [105, 0]
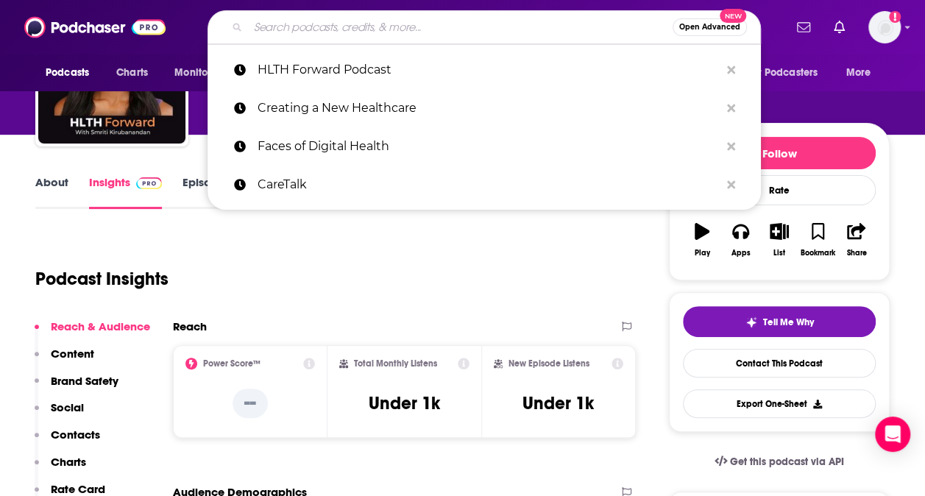
click at [261, 22] on input "Search podcasts, credits, & more..." at bounding box center [460, 27] width 425 height 24
paste input "Medtech Talk"
type input "Medtech Talk"
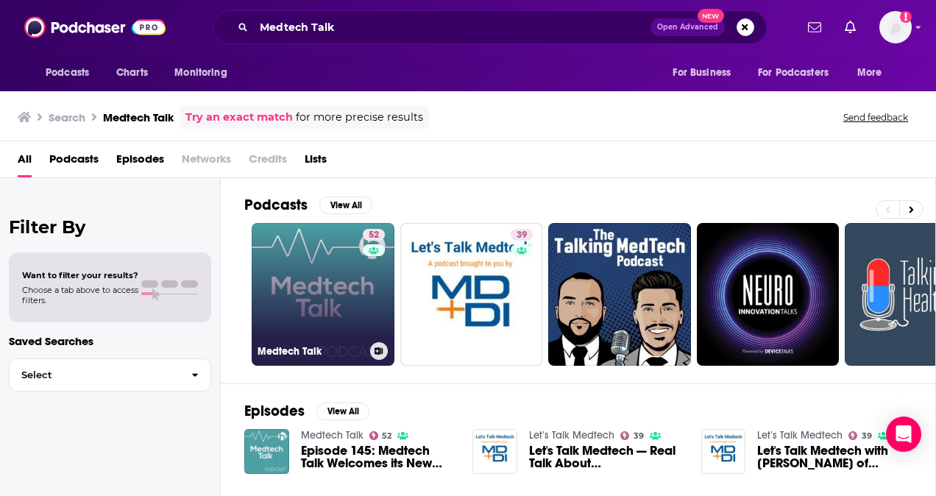
click at [322, 291] on link "52 Medtech Talk" at bounding box center [323, 294] width 143 height 143
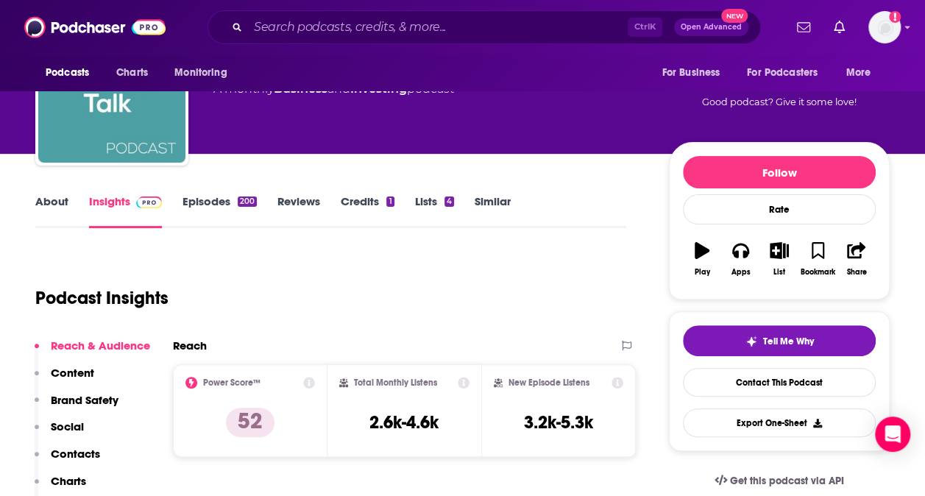
scroll to position [85, 0]
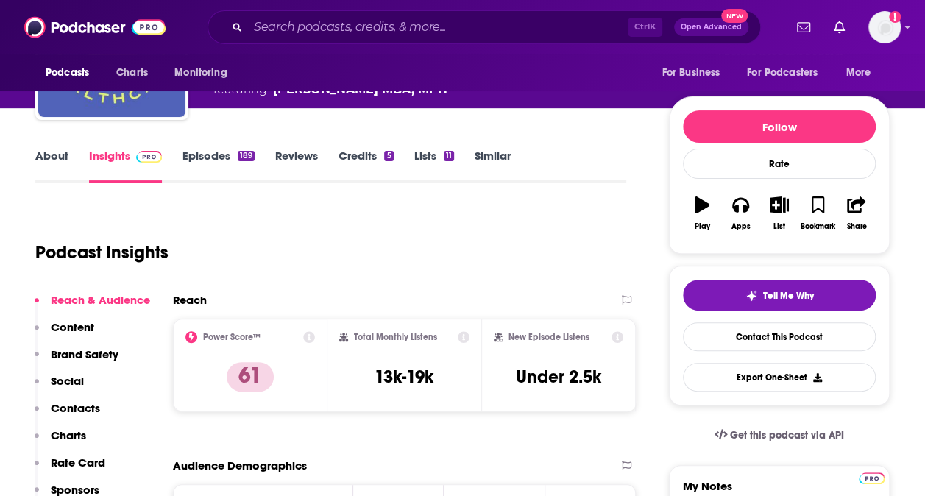
scroll to position [154, 0]
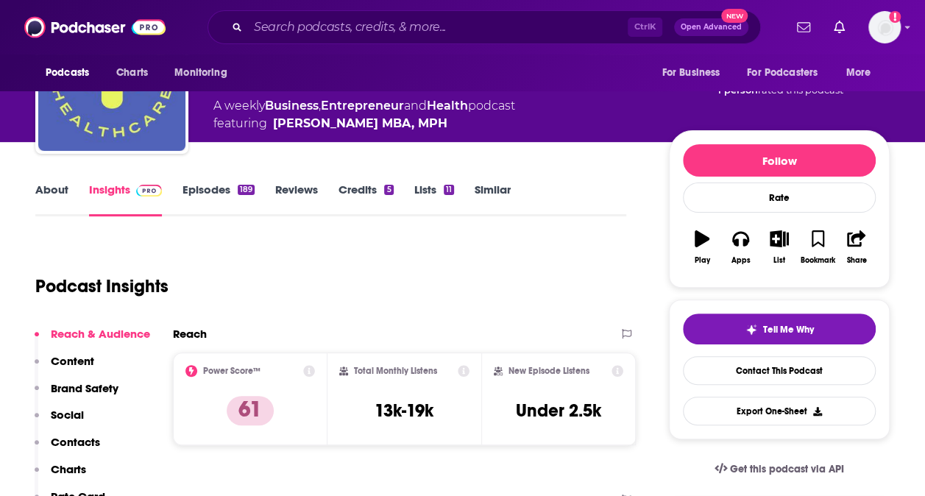
scroll to position [99, 0]
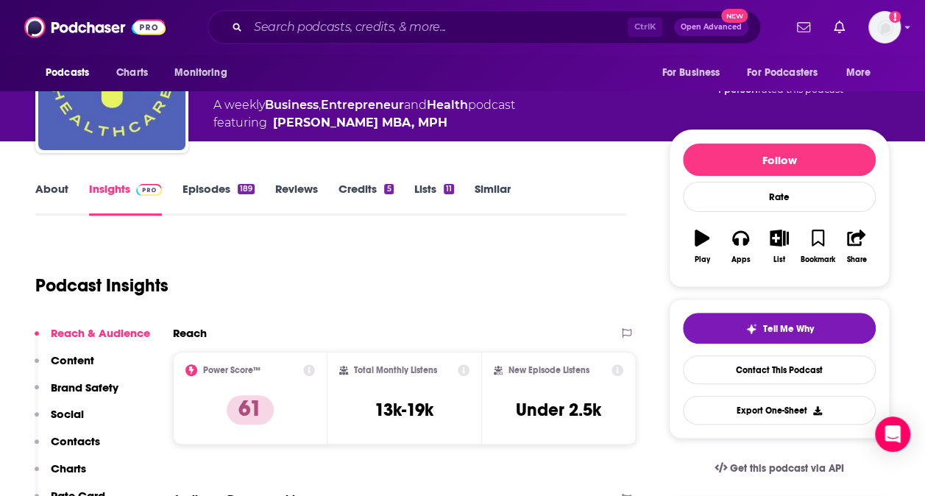
click at [48, 195] on link "About" at bounding box center [51, 199] width 33 height 34
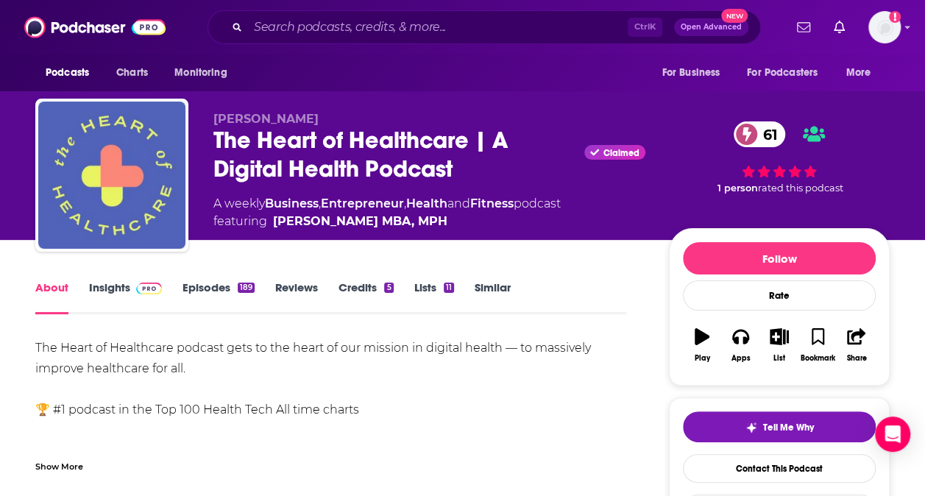
click at [343, 396] on div "The Heart of Healthcare podcast gets to the heart of our mission in digital hea…" at bounding box center [330, 451] width 591 height 227
click at [414, 145] on div "The Heart of Healthcare | A Digital Health Podcast Claimed 61" at bounding box center [429, 154] width 432 height 57
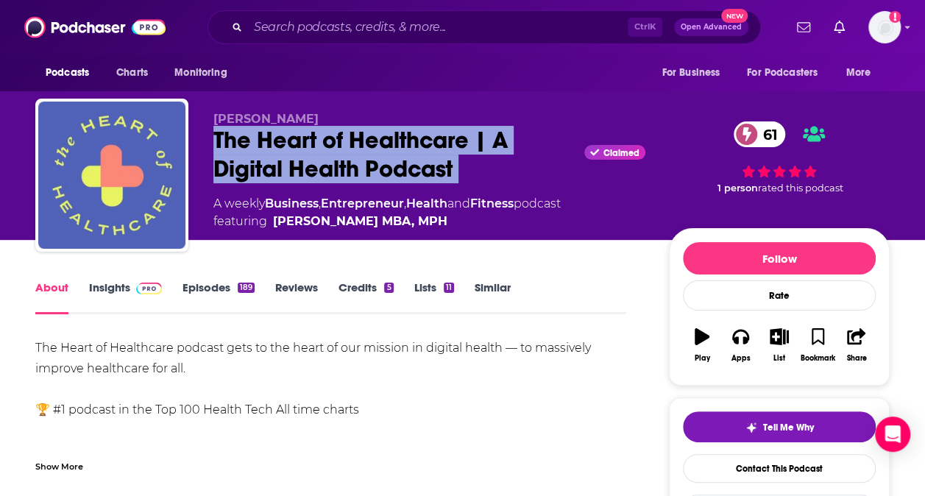
click at [414, 145] on div "The Heart of Healthcare | A Digital Health Podcast Claimed 61" at bounding box center [429, 154] width 432 height 57
copy div "The Heart of Healthcare | A Digital Health Podcast"
